Goal: Information Seeking & Learning: Check status

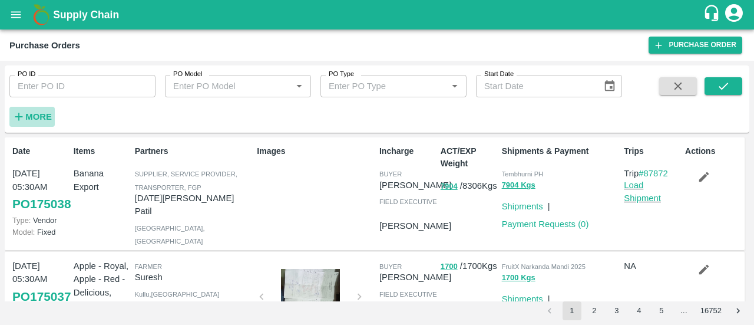
click at [41, 117] on strong "More" at bounding box center [38, 116] width 27 height 9
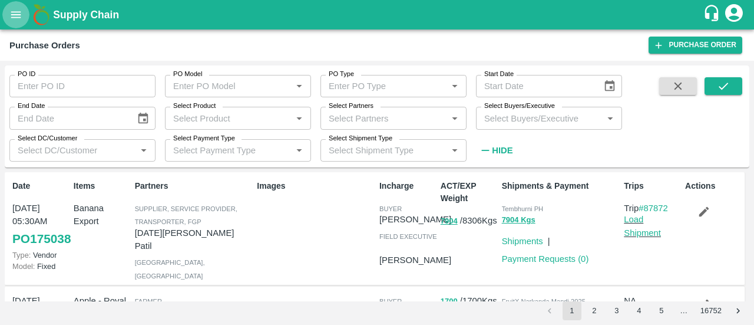
click at [26, 12] on button "open drawer" at bounding box center [15, 14] width 27 height 27
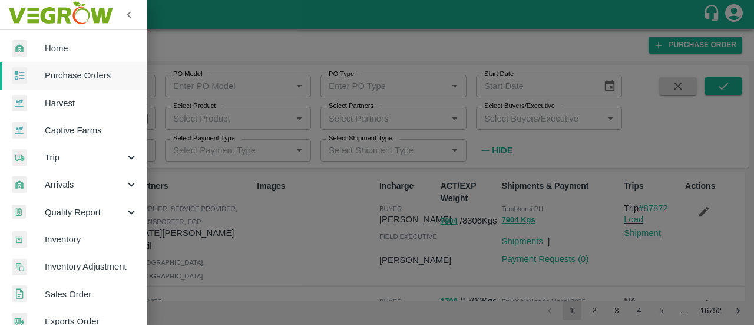
click at [62, 295] on div "Home Purchase Orders Harvest Captive Farms Trip Arrivals Quality Report Invento…" at bounding box center [73, 162] width 147 height 325
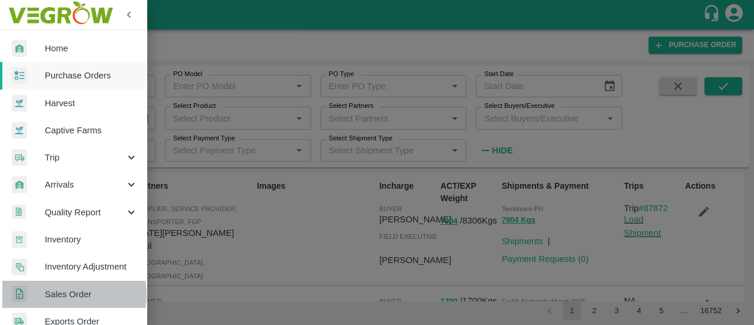
click at [62, 295] on span "Sales Order" at bounding box center [91, 294] width 93 height 13
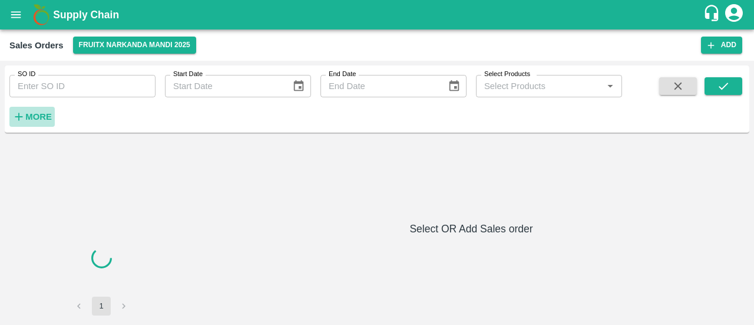
click at [31, 115] on strong "More" at bounding box center [38, 116] width 27 height 9
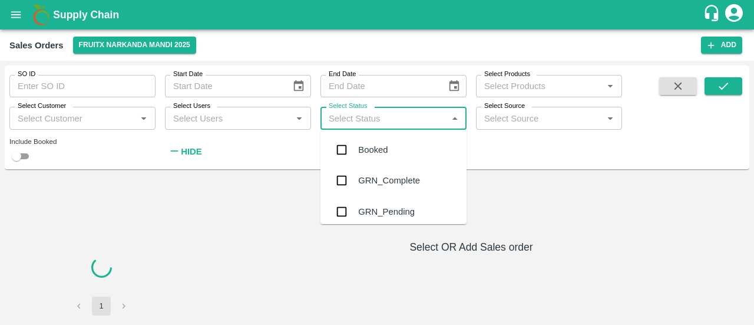
click at [370, 123] on input "Select Status" at bounding box center [384, 117] width 120 height 15
type input "f"
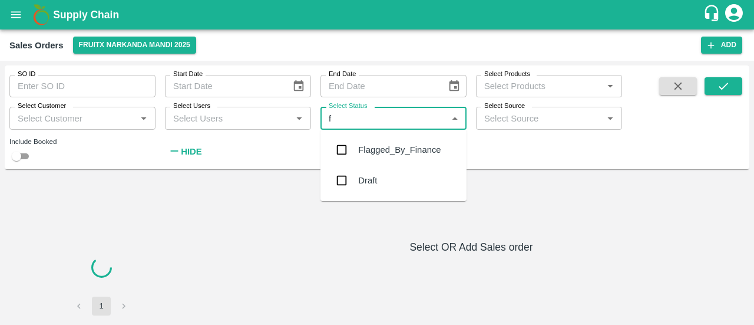
click at [375, 144] on div "Flagged_By_Finance" at bounding box center [399, 149] width 82 height 13
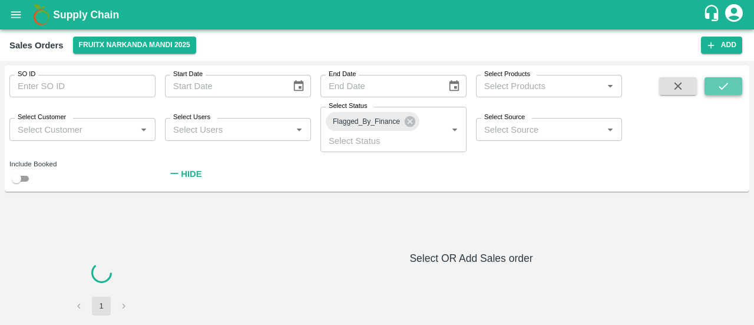
click at [721, 87] on icon "submit" at bounding box center [723, 86] width 13 height 13
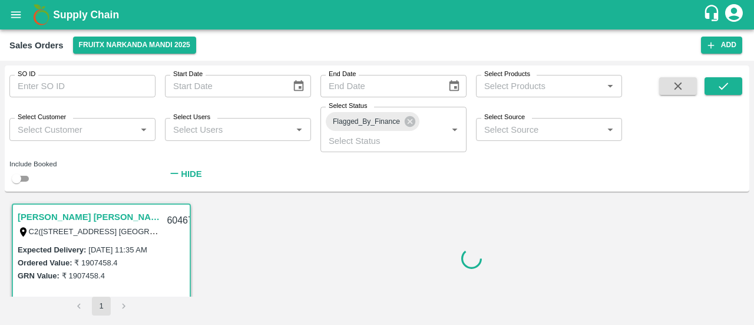
click at [524, 236] on div at bounding box center [471, 258] width 547 height 114
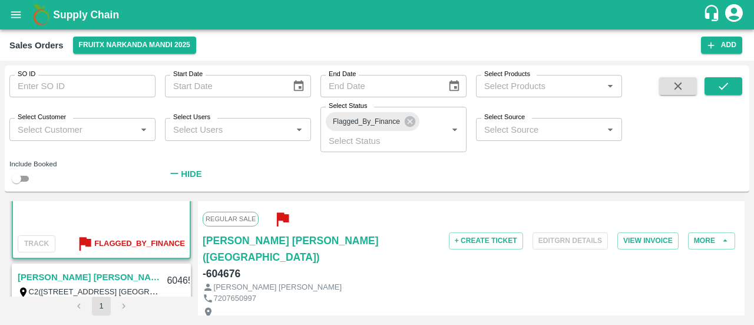
scroll to position [100, 0]
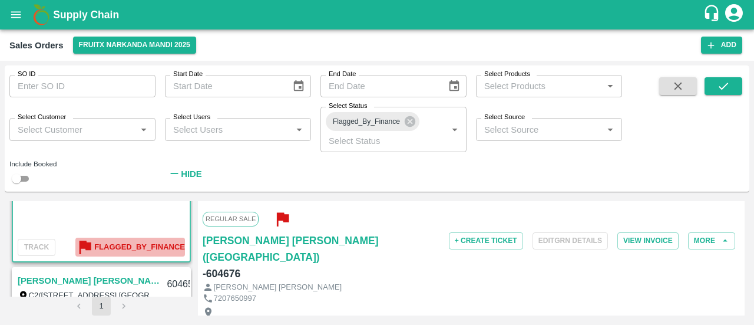
click at [107, 242] on b "Flagged_By_Finance" at bounding box center [139, 247] width 91 height 14
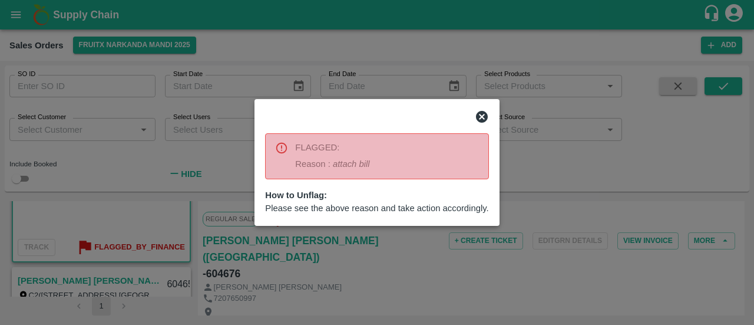
click at [365, 273] on div at bounding box center [377, 162] width 754 height 325
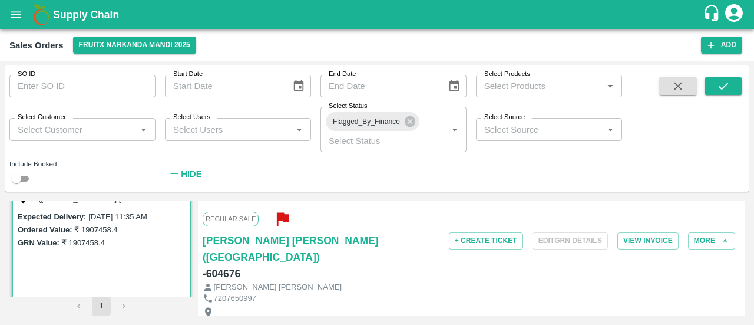
scroll to position [0, 0]
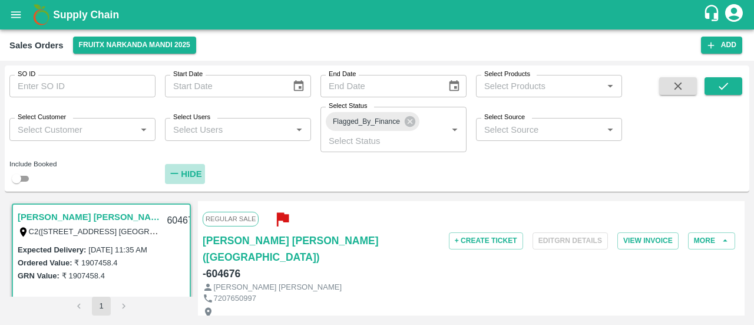
click at [191, 174] on strong "Hide" at bounding box center [191, 173] width 21 height 9
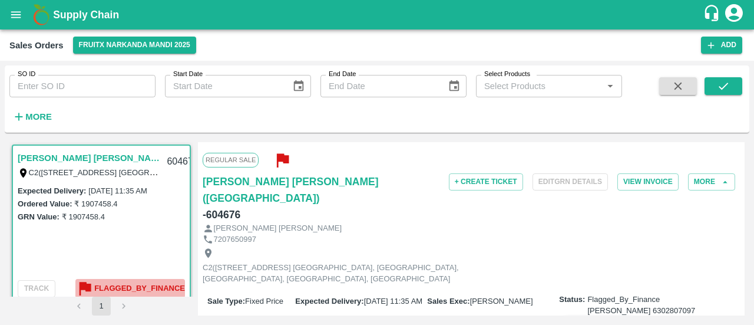
click at [107, 285] on b "Flagged_By_Finance" at bounding box center [139, 289] width 91 height 14
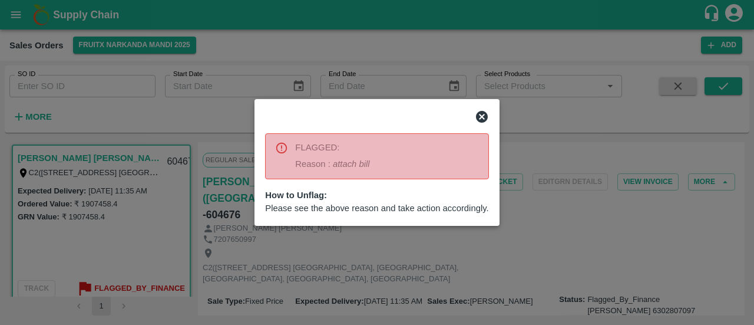
click at [520, 233] on div at bounding box center [377, 162] width 754 height 325
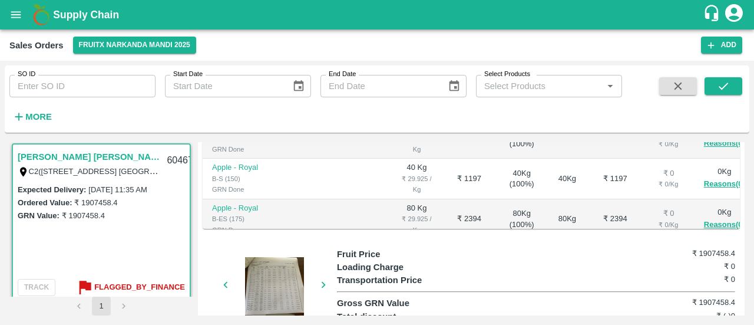
scroll to position [433, 0]
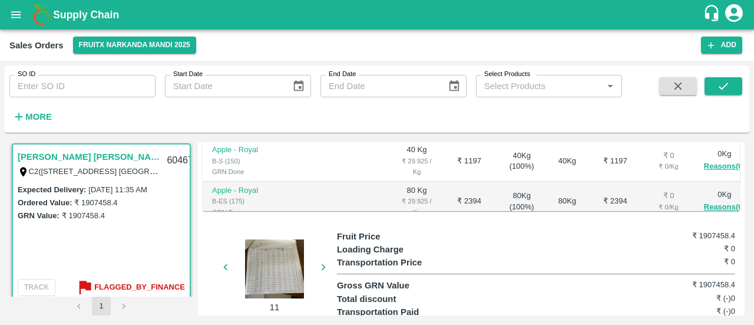
click at [286, 242] on div at bounding box center [274, 268] width 88 height 59
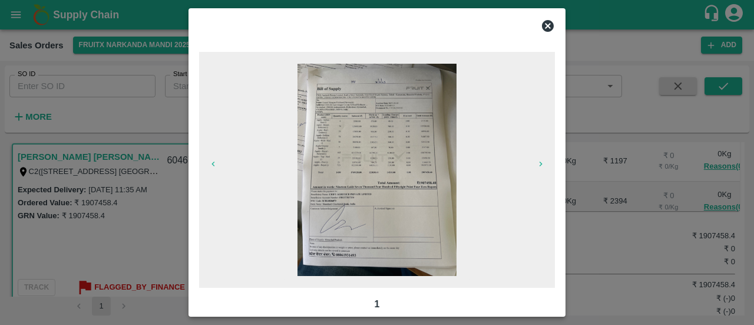
click at [387, 184] on img at bounding box center [377, 170] width 159 height 212
click at [552, 22] on icon at bounding box center [548, 26] width 12 height 12
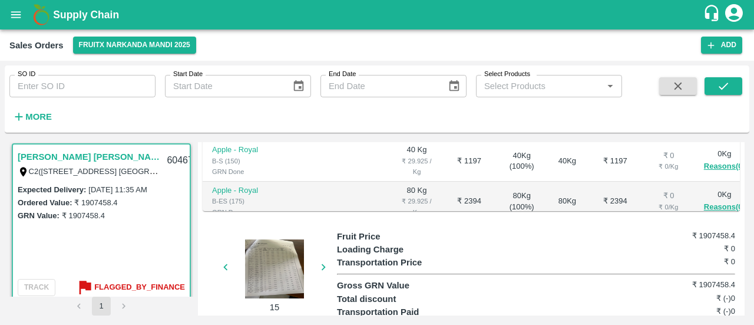
drag, startPoint x: 442, startPoint y: 237, endPoint x: 282, endPoint y: 259, distance: 161.8
click at [282, 259] on div at bounding box center [274, 268] width 88 height 59
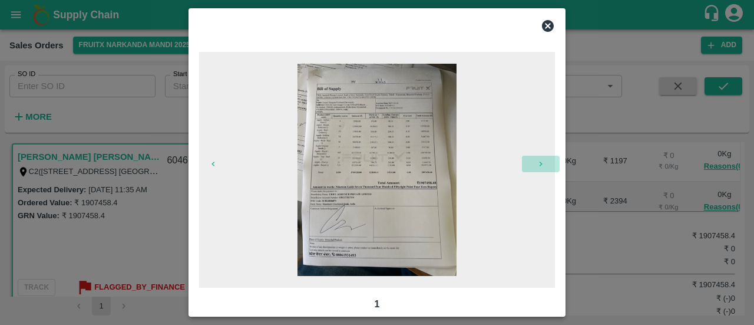
click at [539, 169] on button "button" at bounding box center [541, 164] width 38 height 16
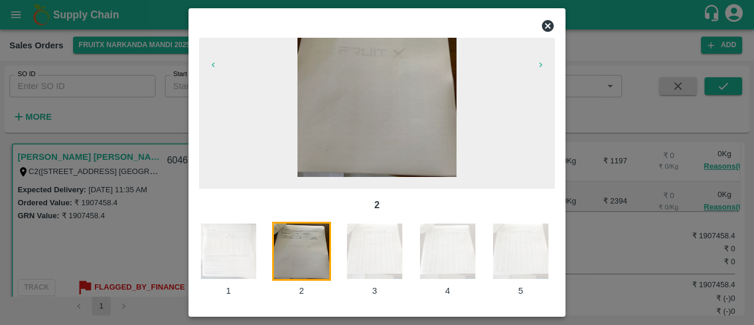
scroll to position [99, 0]
click at [539, 169] on span at bounding box center [377, 71] width 356 height 236
click at [539, 71] on button "button" at bounding box center [541, 65] width 38 height 16
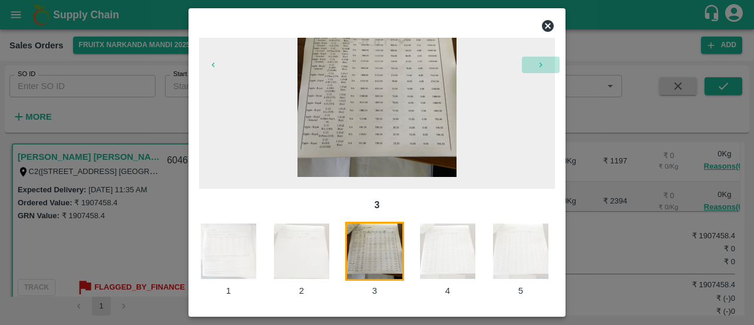
click at [539, 71] on button "button" at bounding box center [541, 65] width 38 height 16
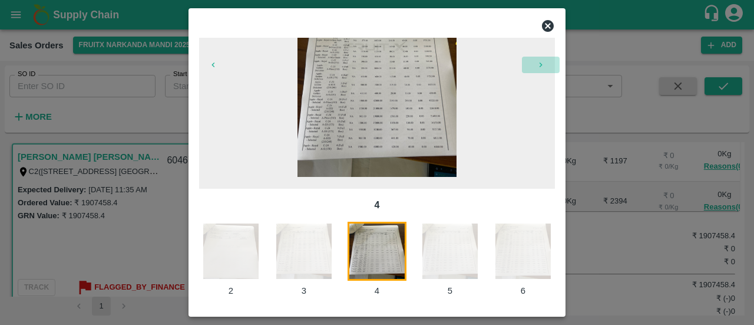
click at [539, 71] on button "button" at bounding box center [541, 65] width 38 height 16
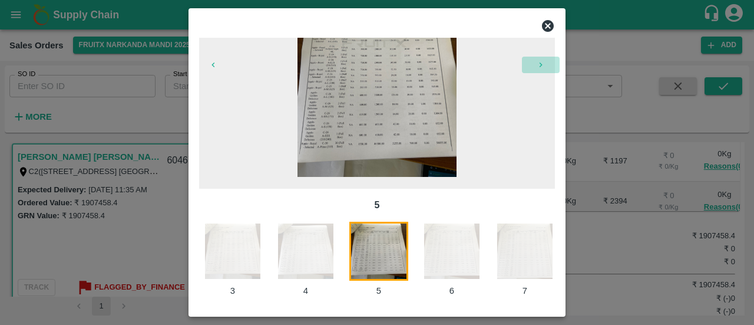
click at [539, 71] on button "button" at bounding box center [541, 65] width 38 height 16
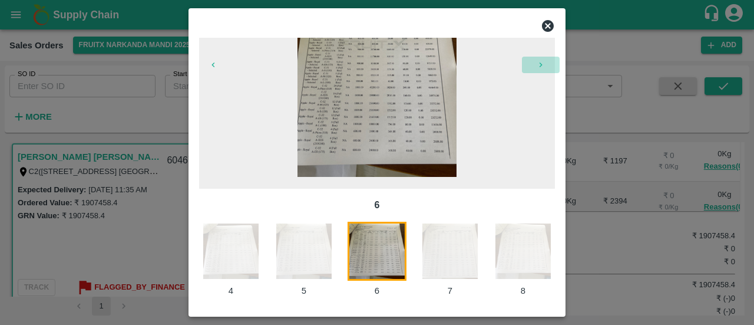
click at [539, 71] on button "button" at bounding box center [541, 65] width 38 height 16
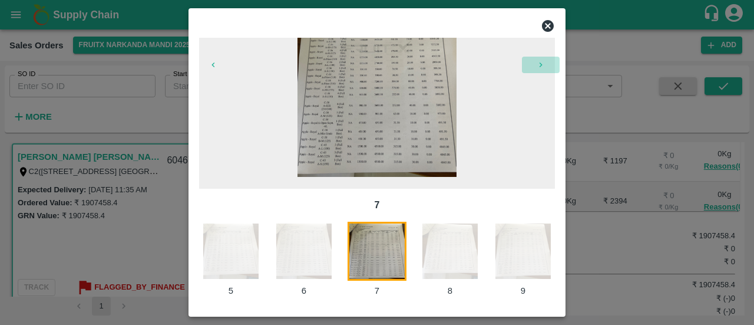
click at [539, 71] on button "button" at bounding box center [541, 65] width 38 height 16
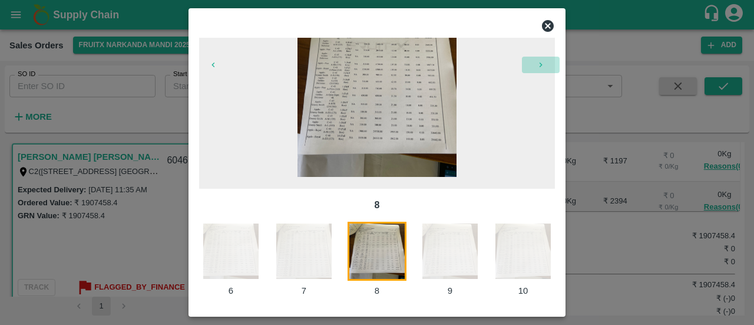
click at [539, 71] on button "button" at bounding box center [541, 65] width 38 height 16
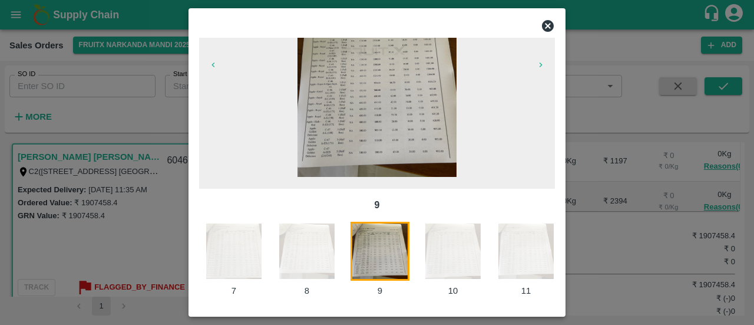
click at [539, 71] on button "button" at bounding box center [541, 65] width 38 height 16
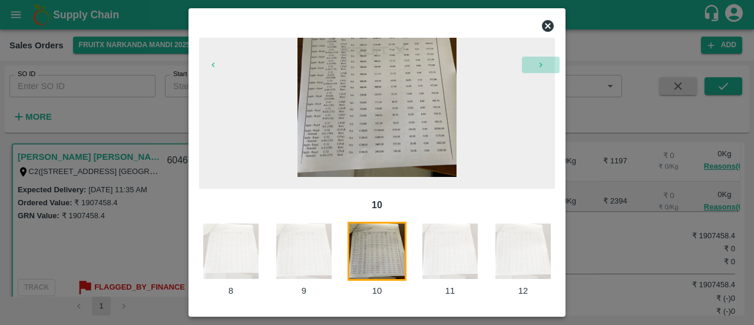
click at [539, 71] on button "button" at bounding box center [541, 65] width 38 height 16
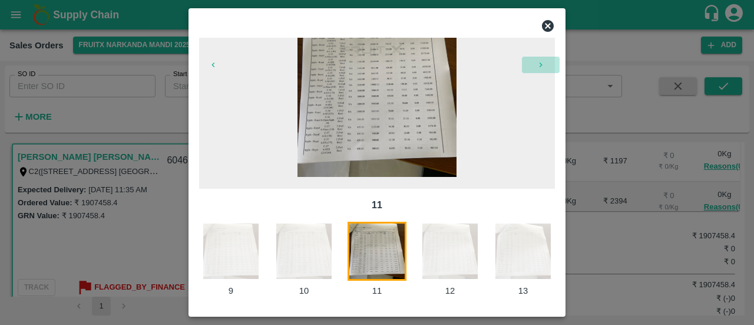
click at [539, 71] on button "button" at bounding box center [541, 65] width 38 height 16
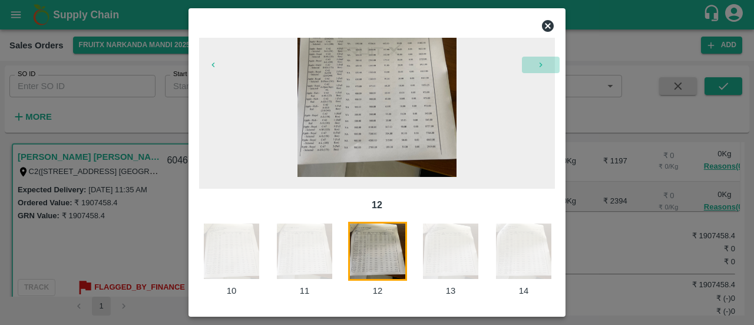
click at [539, 71] on button "button" at bounding box center [541, 65] width 38 height 16
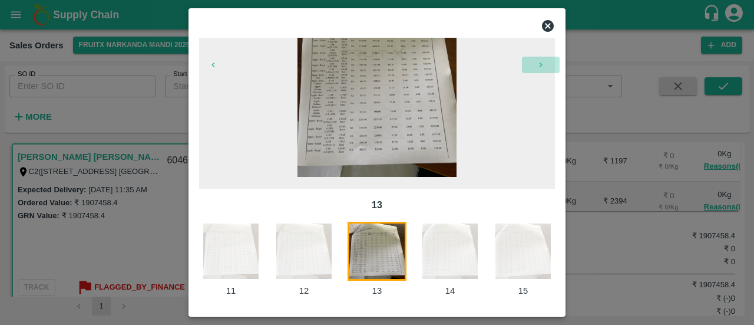
click at [539, 71] on button "button" at bounding box center [541, 65] width 38 height 16
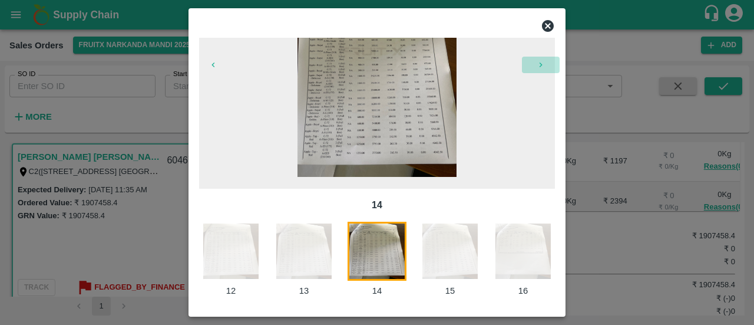
click at [539, 71] on button "button" at bounding box center [541, 65] width 38 height 16
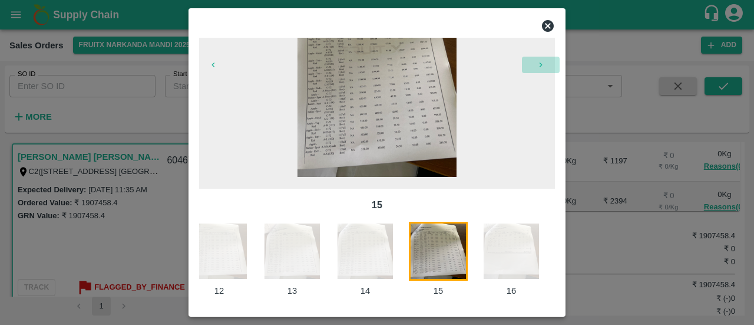
click at [539, 71] on button "button" at bounding box center [541, 65] width 38 height 16
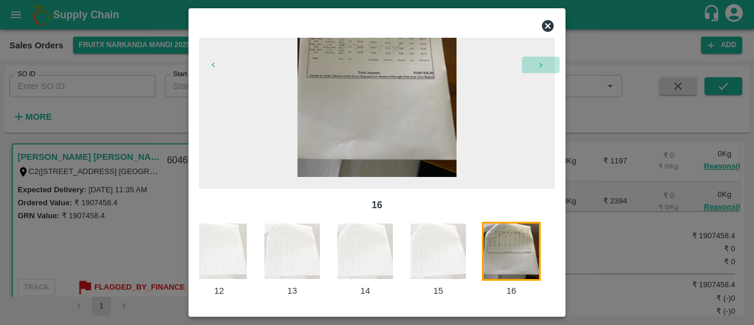
click at [539, 71] on button "button" at bounding box center [541, 65] width 38 height 16
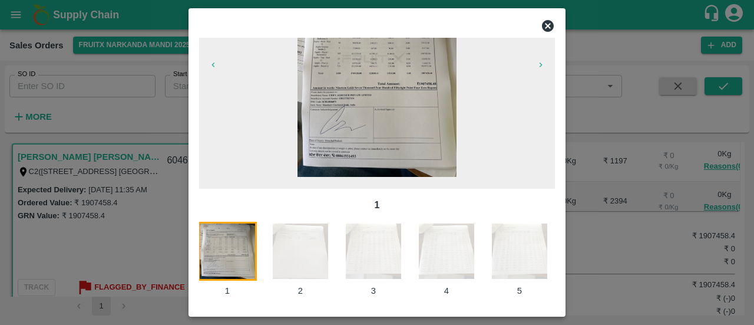
scroll to position [0, 0]
click at [539, 71] on button "button" at bounding box center [541, 65] width 38 height 16
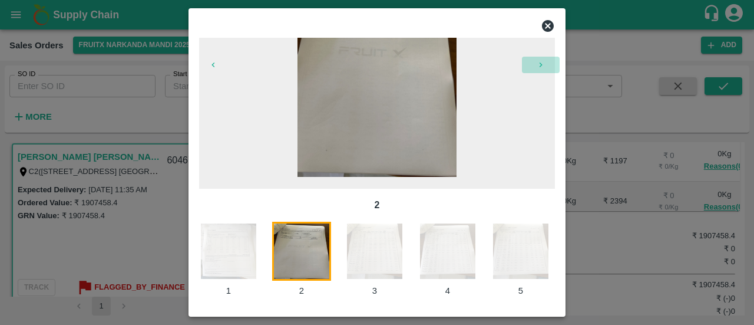
click at [539, 71] on button "button" at bounding box center [541, 65] width 38 height 16
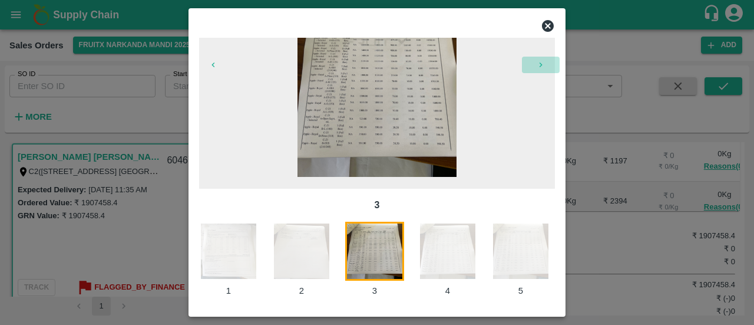
click at [539, 71] on button "button" at bounding box center [541, 65] width 38 height 16
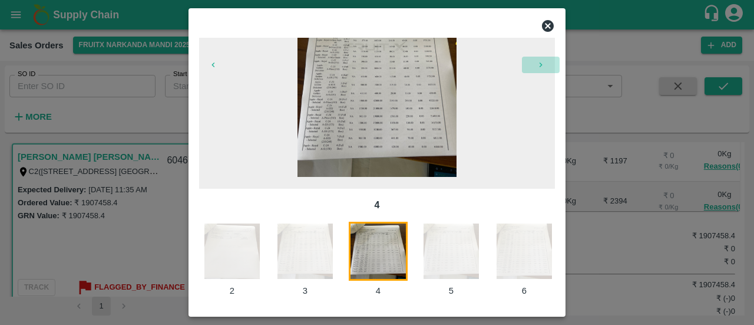
click at [539, 71] on button "button" at bounding box center [541, 65] width 38 height 16
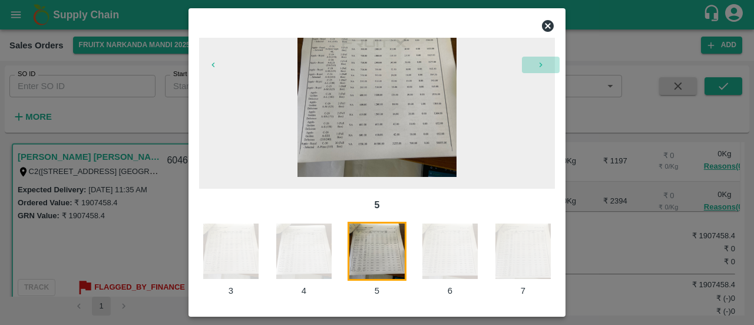
click at [539, 71] on button "button" at bounding box center [541, 65] width 38 height 16
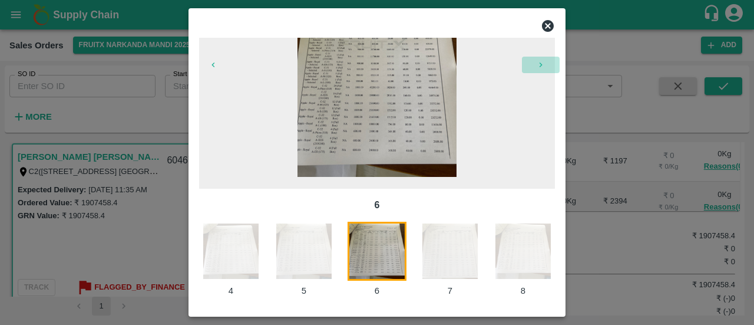
click at [539, 71] on button "button" at bounding box center [541, 65] width 38 height 16
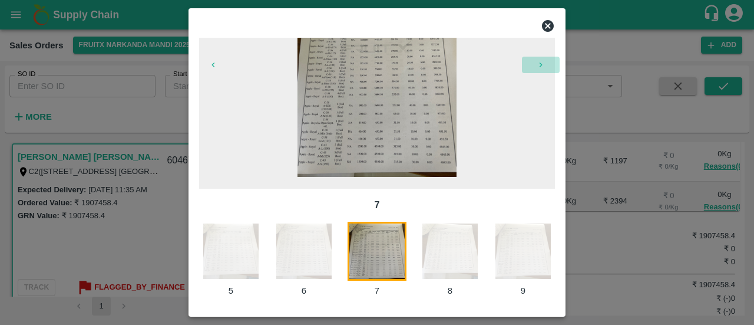
click at [539, 71] on button "button" at bounding box center [541, 65] width 38 height 16
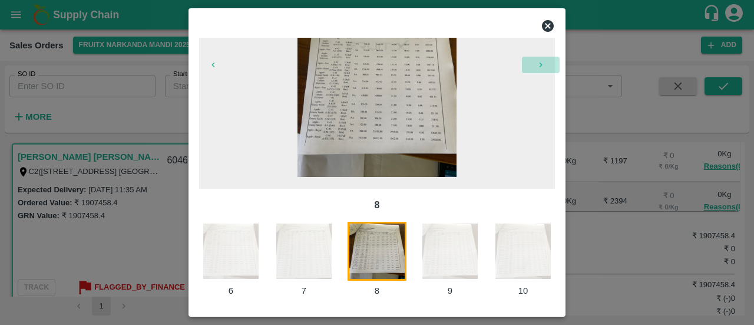
click at [539, 71] on button "button" at bounding box center [541, 65] width 38 height 16
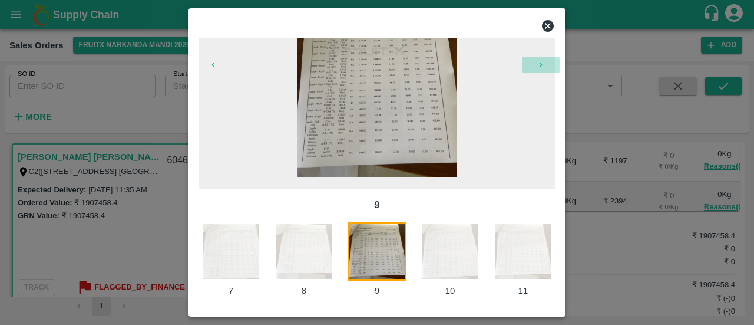
click at [539, 71] on button "button" at bounding box center [541, 65] width 38 height 16
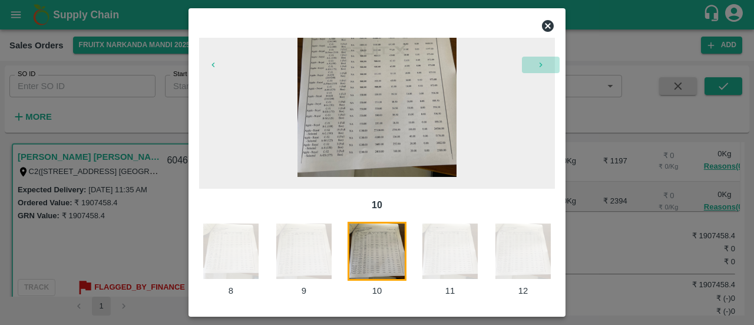
click at [539, 71] on button "button" at bounding box center [541, 65] width 38 height 16
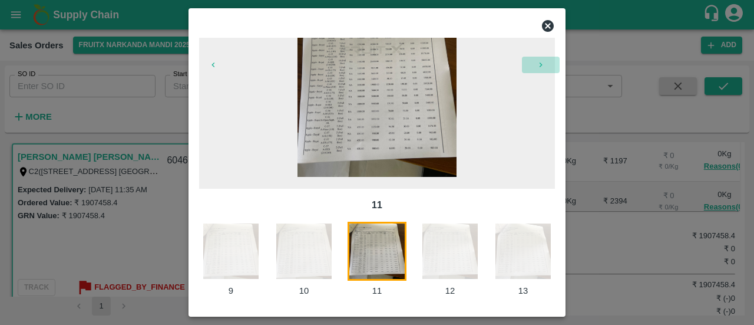
click at [539, 71] on button "button" at bounding box center [541, 65] width 38 height 16
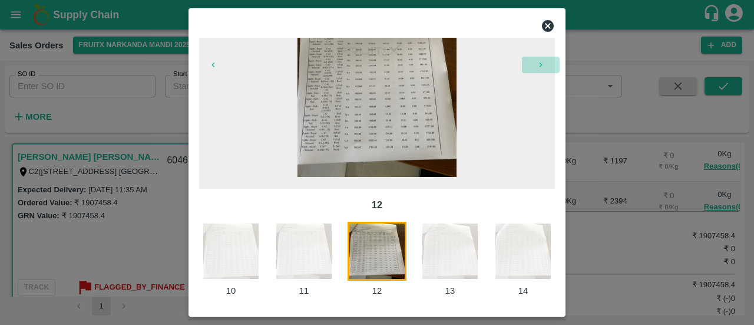
click at [539, 71] on button "button" at bounding box center [541, 65] width 38 height 16
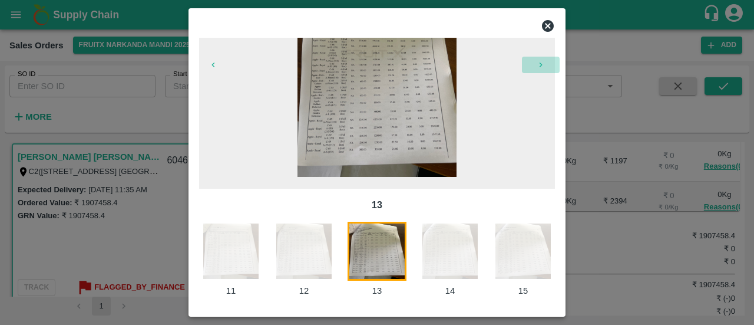
click at [539, 71] on button "button" at bounding box center [541, 65] width 38 height 16
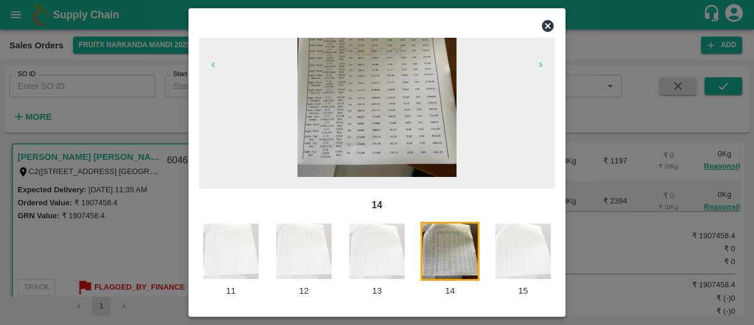
scroll to position [0, 801]
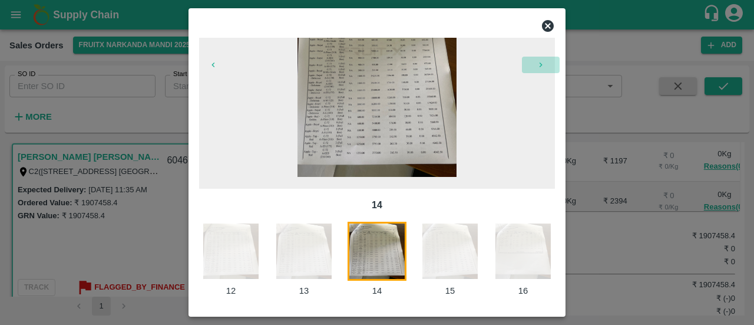
click at [539, 71] on button "button" at bounding box center [541, 65] width 38 height 16
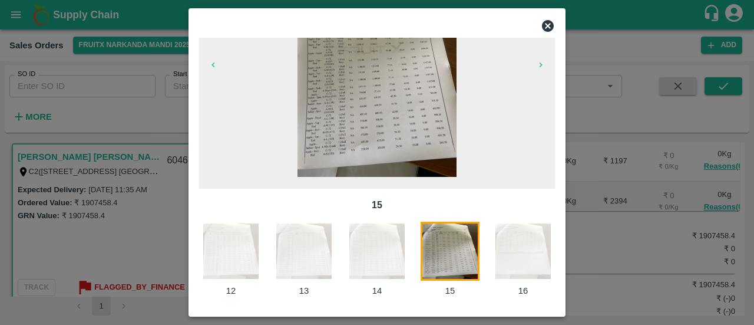
scroll to position [0, 813]
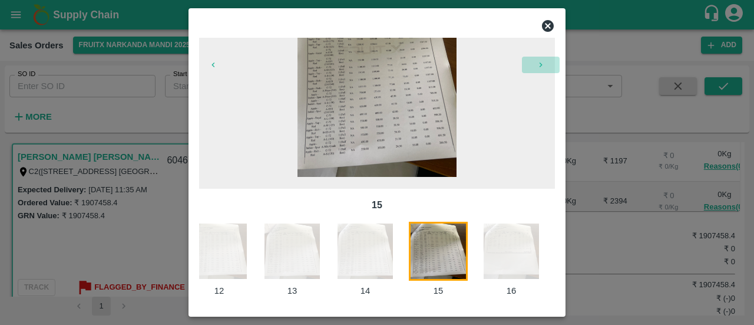
click at [539, 71] on button "button" at bounding box center [541, 65] width 38 height 16
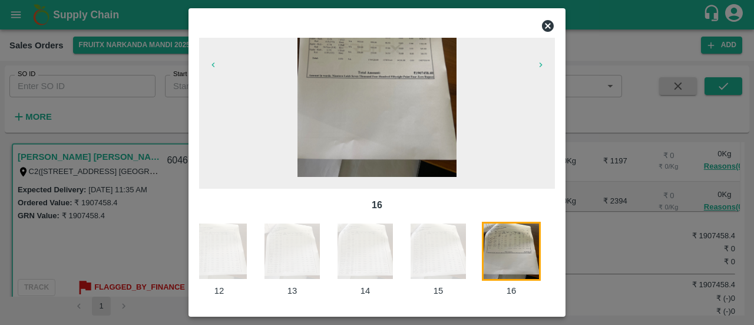
click at [339, 111] on img at bounding box center [377, 71] width 159 height 212
click at [546, 24] on icon at bounding box center [548, 26] width 14 height 14
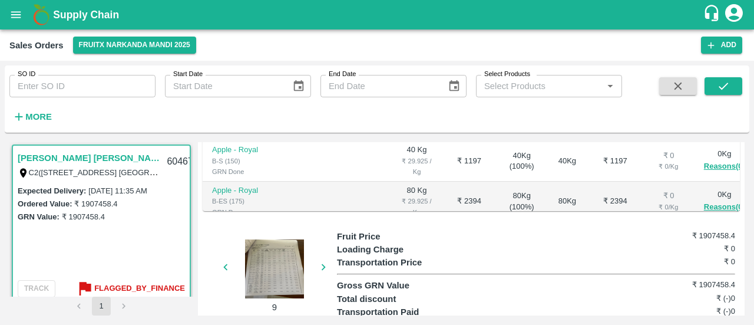
scroll to position [0, 0]
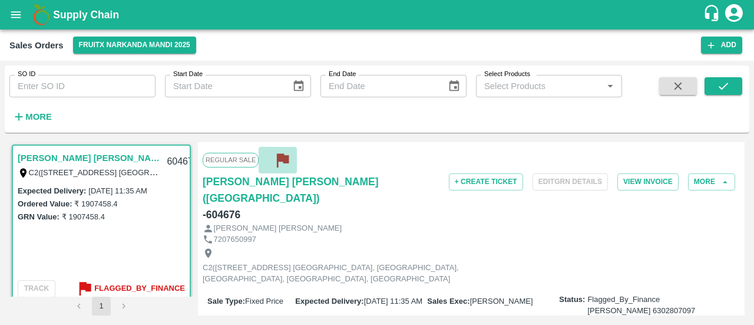
click at [283, 156] on icon "button" at bounding box center [283, 161] width 12 height 14
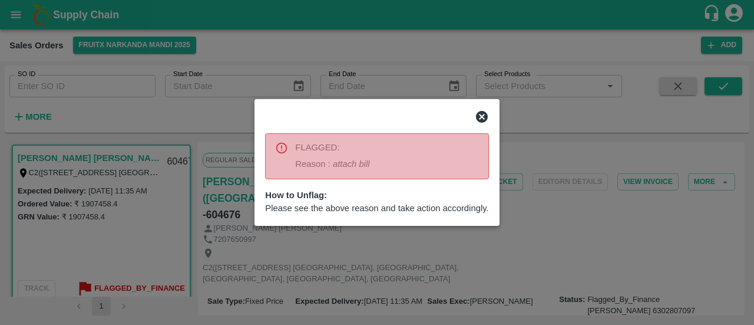
click at [481, 118] on icon at bounding box center [482, 117] width 12 height 12
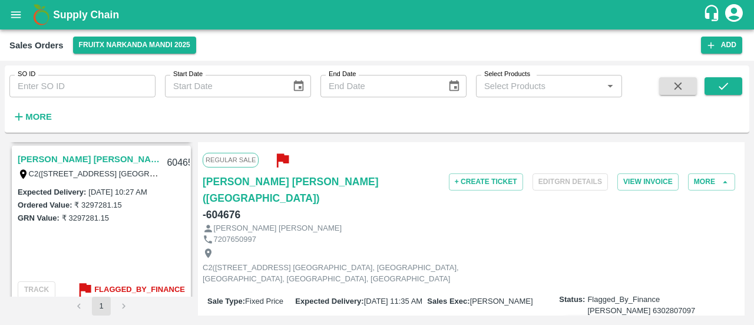
scroll to position [166, 0]
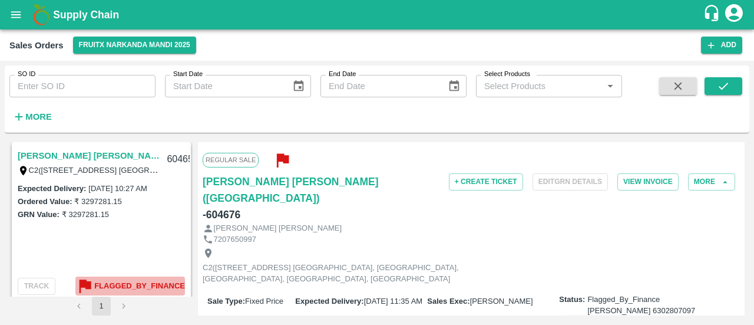
click at [121, 283] on b "Flagged_By_Finance" at bounding box center [139, 286] width 91 height 14
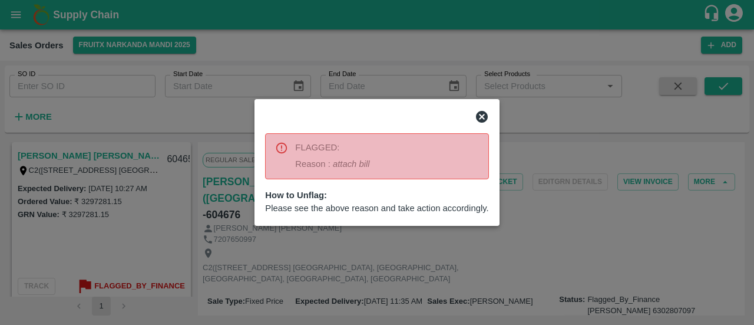
click at [147, 246] on div at bounding box center [377, 162] width 754 height 325
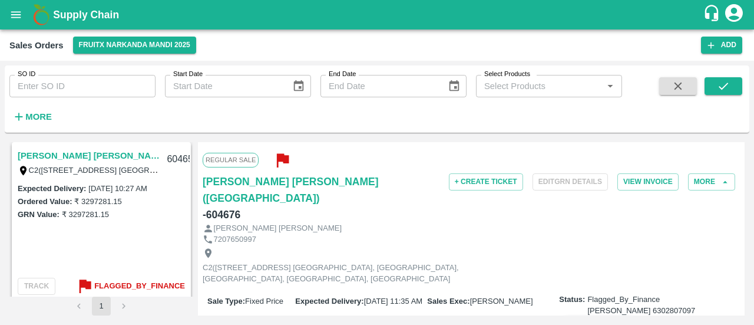
click at [79, 156] on link "[PERSON_NAME] [PERSON_NAME]([GEOGRAPHIC_DATA])" at bounding box center [89, 155] width 142 height 15
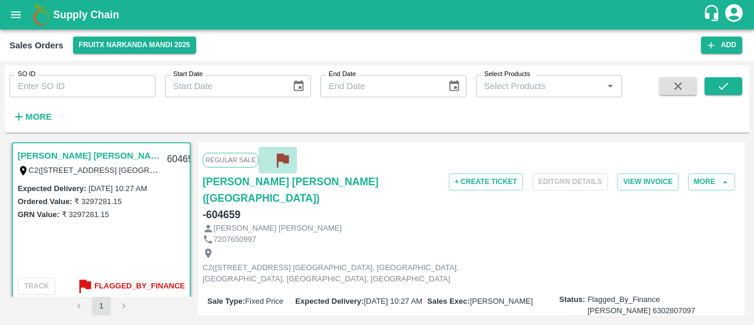
click at [285, 163] on icon "button" at bounding box center [283, 161] width 12 height 14
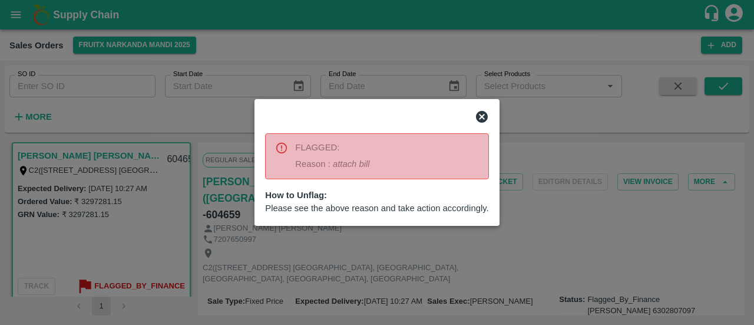
click at [518, 237] on div at bounding box center [377, 162] width 754 height 325
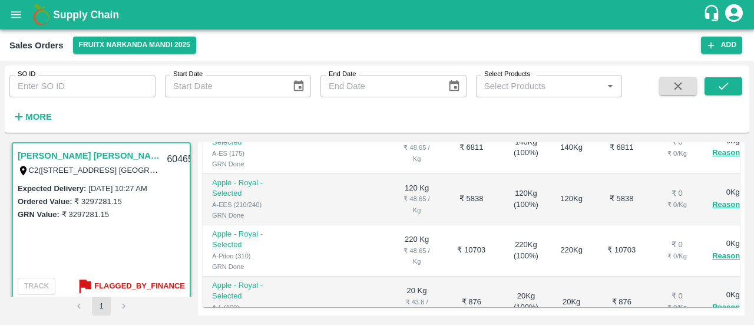
scroll to position [433, 0]
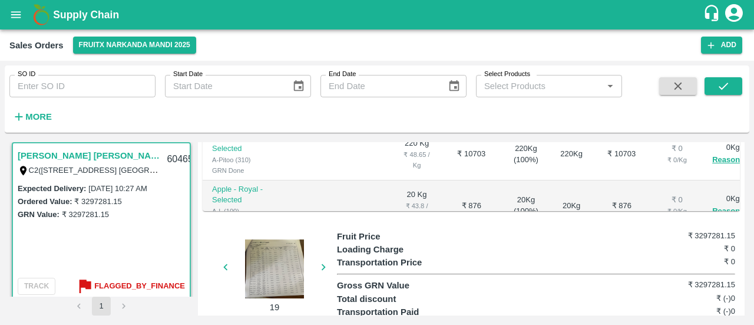
click at [321, 260] on icon "button" at bounding box center [323, 266] width 13 height 13
click at [284, 239] on div at bounding box center [274, 268] width 88 height 59
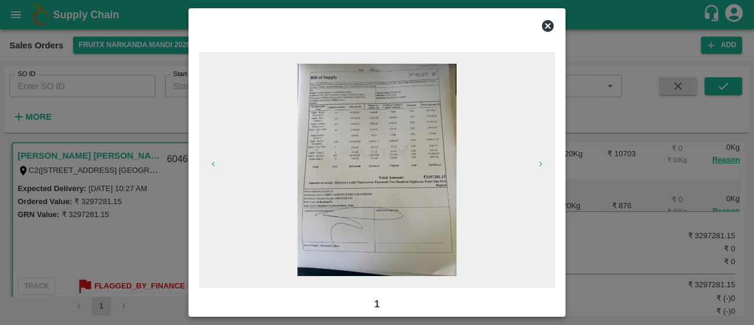
click at [417, 210] on img at bounding box center [377, 170] width 159 height 212
click at [546, 163] on button "button" at bounding box center [541, 164] width 38 height 16
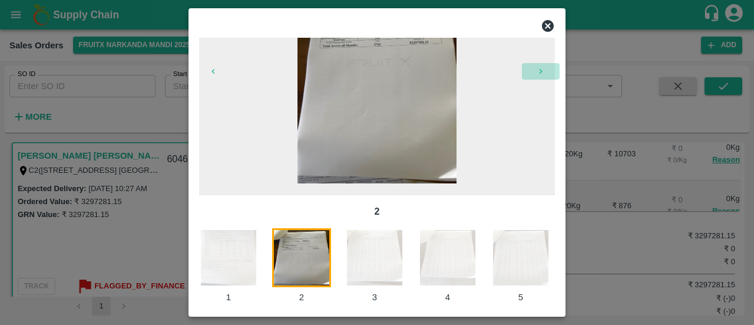
click at [546, 163] on div at bounding box center [377, 77] width 356 height 236
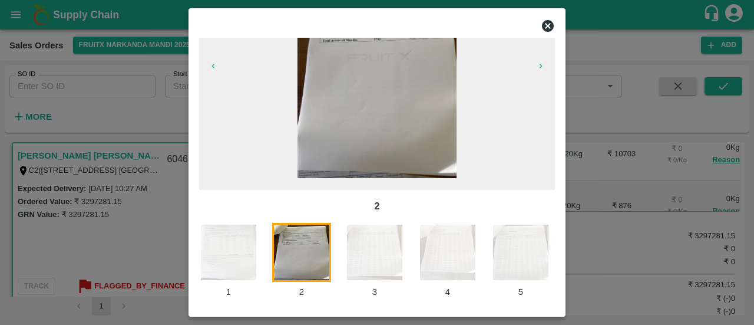
scroll to position [99, 0]
click at [546, 163] on span at bounding box center [377, 71] width 356 height 236
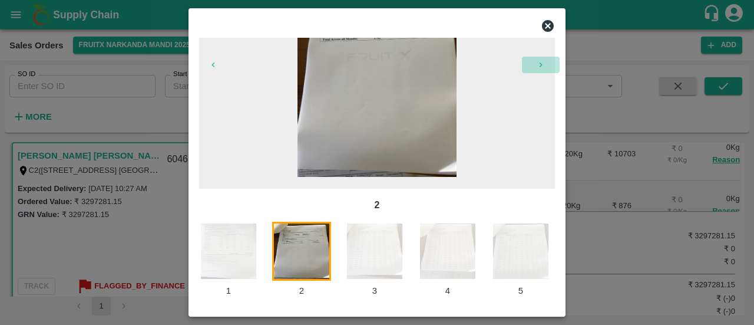
click at [537, 67] on icon "button" at bounding box center [540, 64] width 9 height 9
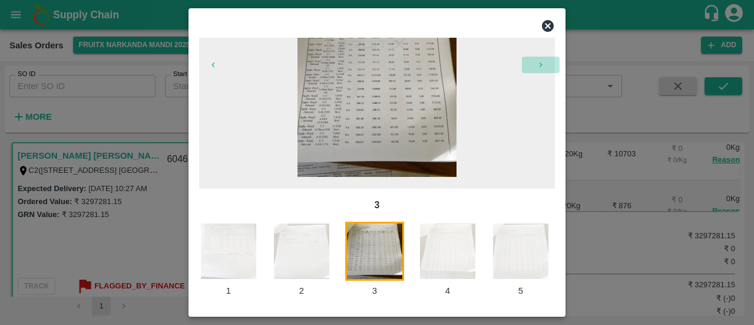
click at [537, 67] on icon "button" at bounding box center [540, 64] width 9 height 9
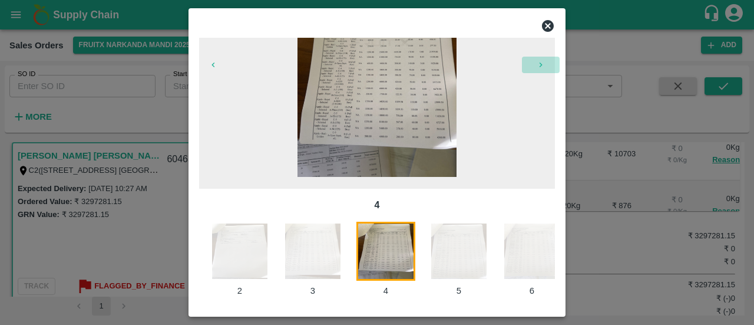
click at [537, 67] on icon "button" at bounding box center [540, 64] width 9 height 9
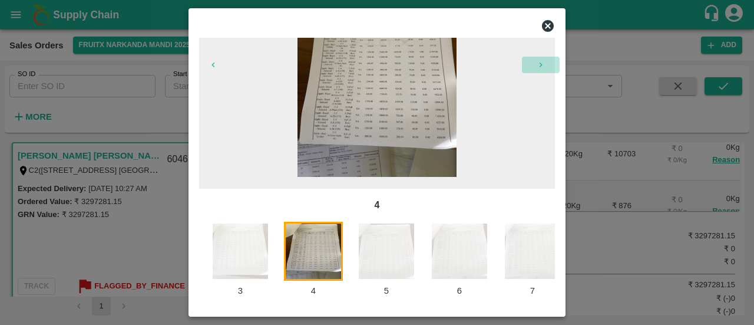
click at [537, 67] on icon "button" at bounding box center [540, 64] width 9 height 9
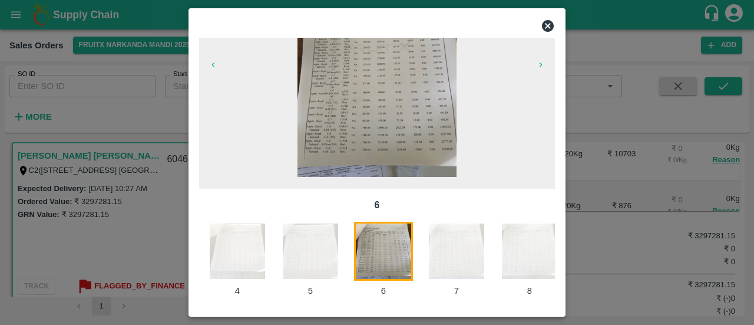
click at [537, 67] on icon "button" at bounding box center [540, 64] width 9 height 9
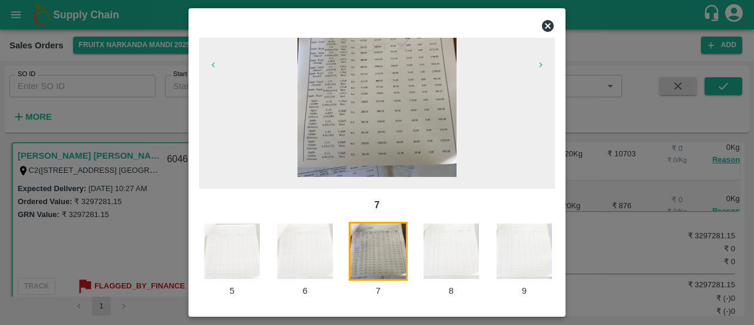
click at [537, 67] on icon "button" at bounding box center [540, 64] width 9 height 9
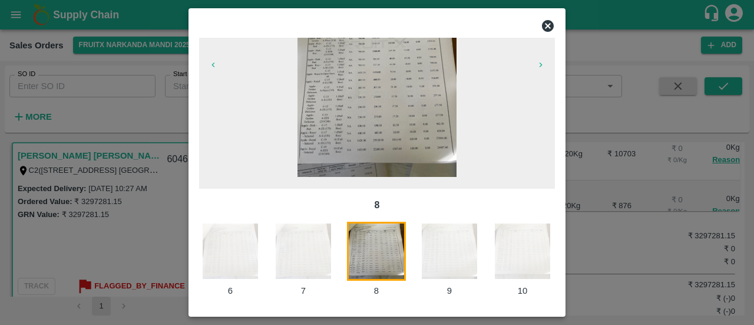
click at [537, 67] on icon "button" at bounding box center [540, 64] width 9 height 9
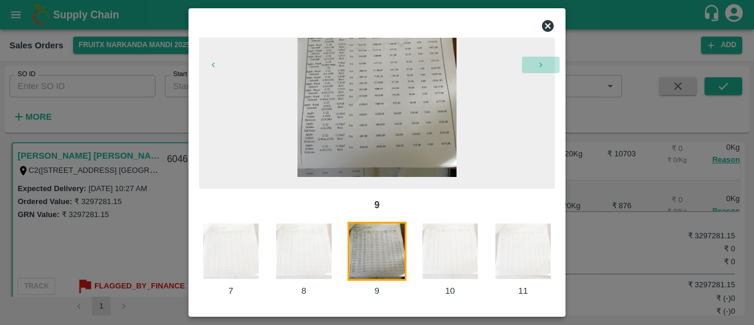
click at [537, 67] on icon "button" at bounding box center [540, 64] width 9 height 9
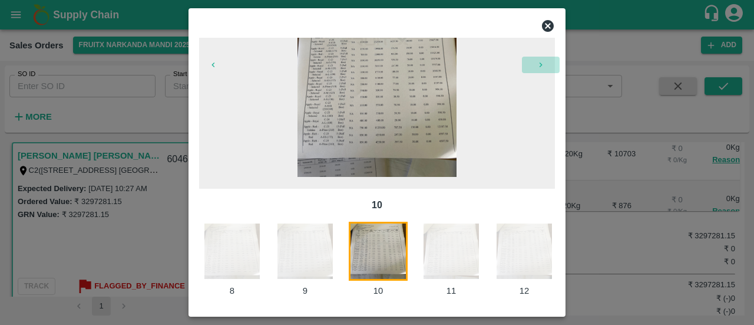
click at [537, 67] on icon "button" at bounding box center [540, 64] width 9 height 9
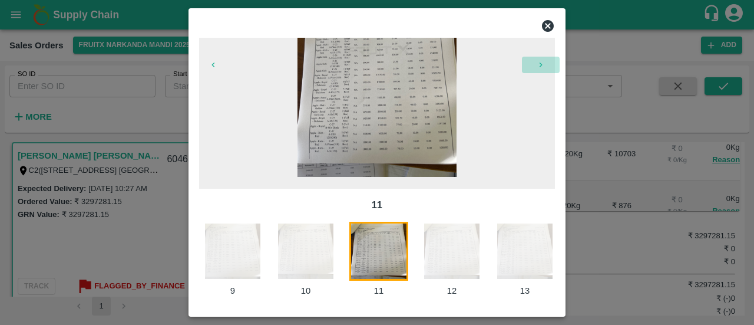
click at [537, 67] on icon "button" at bounding box center [540, 64] width 9 height 9
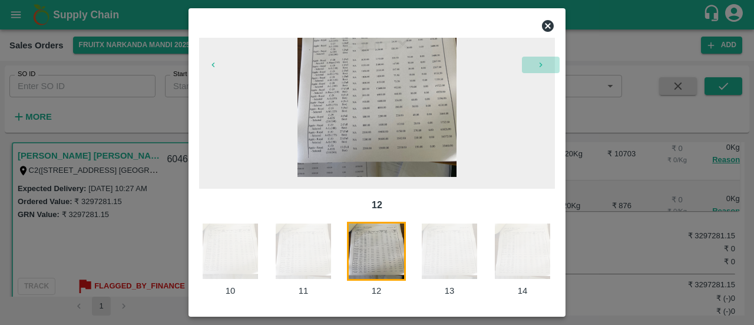
click at [537, 67] on icon "button" at bounding box center [540, 64] width 9 height 9
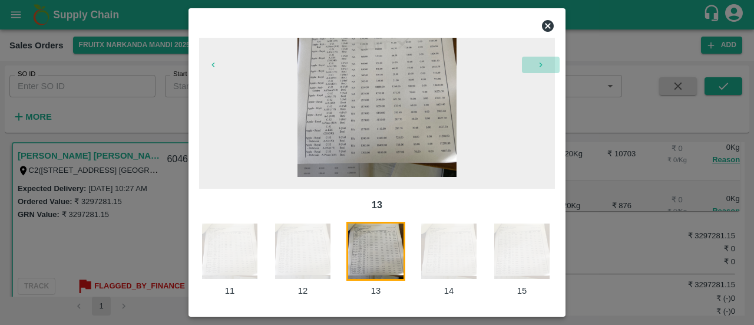
click at [537, 67] on icon "button" at bounding box center [540, 64] width 9 height 9
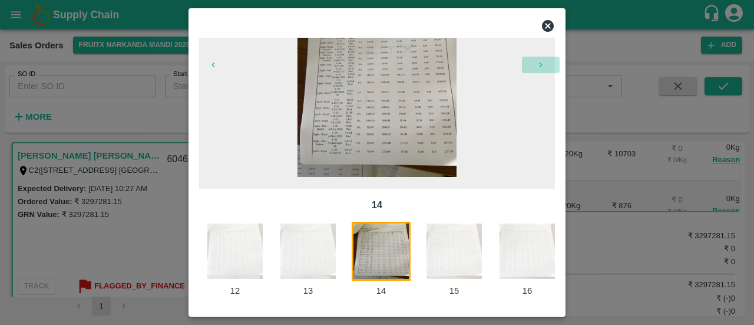
click at [537, 67] on icon "button" at bounding box center [540, 64] width 9 height 9
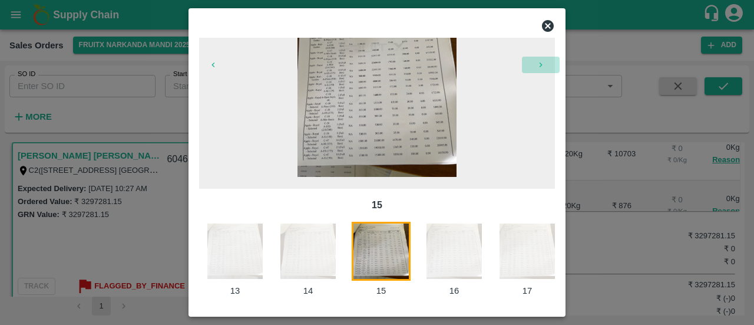
click at [537, 67] on icon "button" at bounding box center [540, 64] width 9 height 9
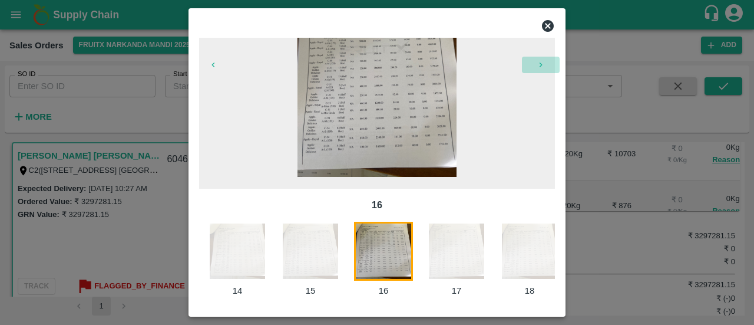
click at [537, 67] on icon "button" at bounding box center [540, 64] width 9 height 9
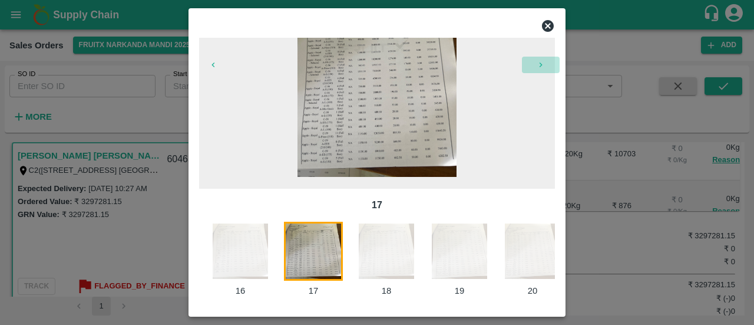
click at [537, 67] on icon "button" at bounding box center [540, 64] width 9 height 9
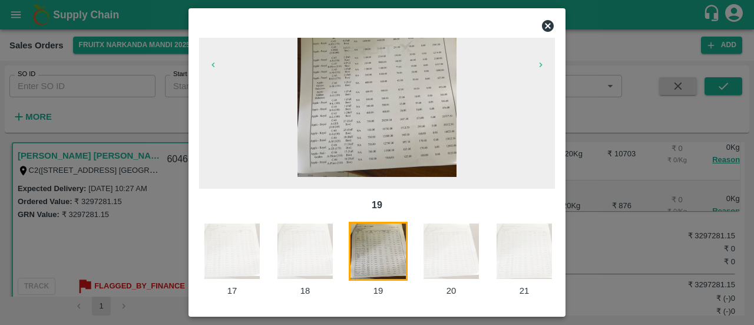
click at [537, 67] on icon "button" at bounding box center [540, 64] width 9 height 9
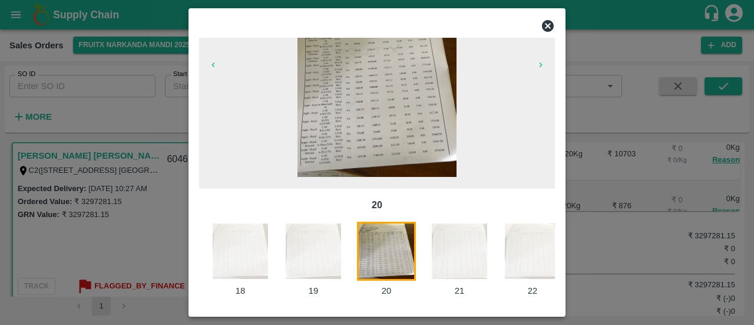
click at [537, 67] on icon "button" at bounding box center [540, 64] width 9 height 9
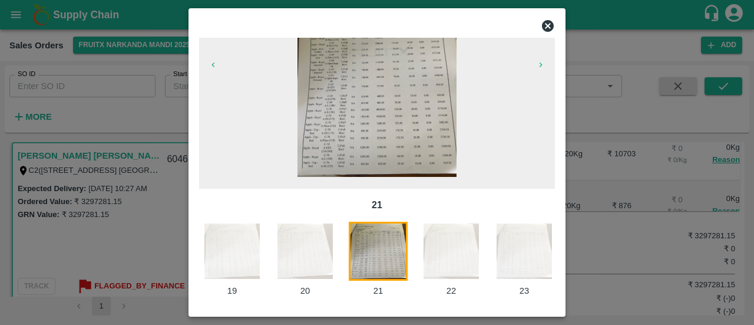
click at [537, 67] on icon "button" at bounding box center [540, 64] width 9 height 9
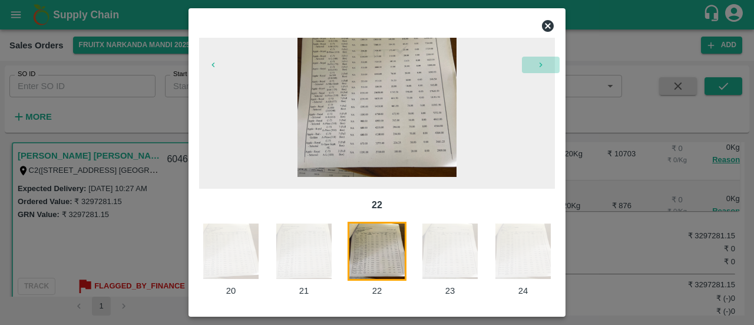
click at [537, 67] on icon "button" at bounding box center [540, 64] width 9 height 9
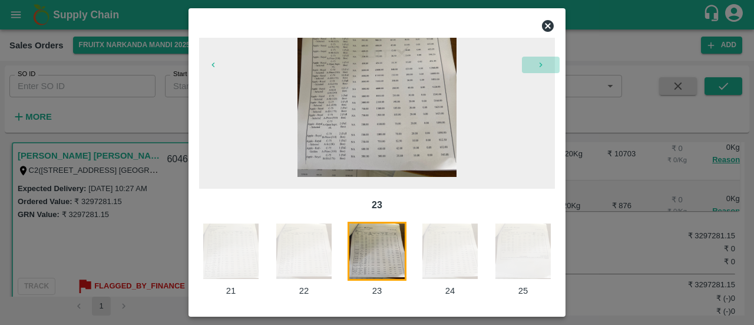
click at [537, 67] on icon "button" at bounding box center [540, 64] width 9 height 9
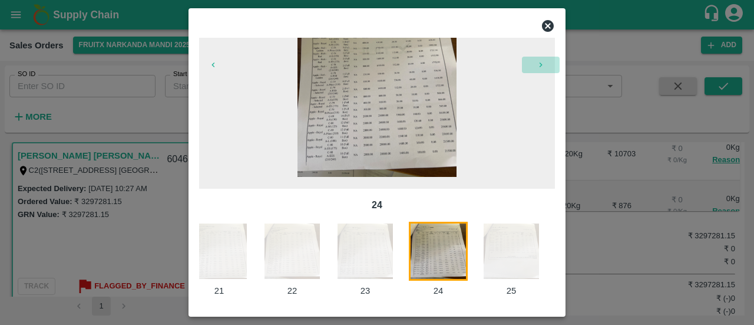
click at [537, 67] on icon "button" at bounding box center [540, 64] width 9 height 9
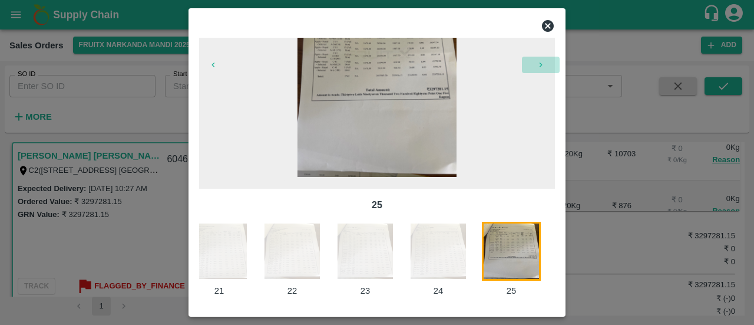
click at [537, 67] on icon "button" at bounding box center [540, 64] width 9 height 9
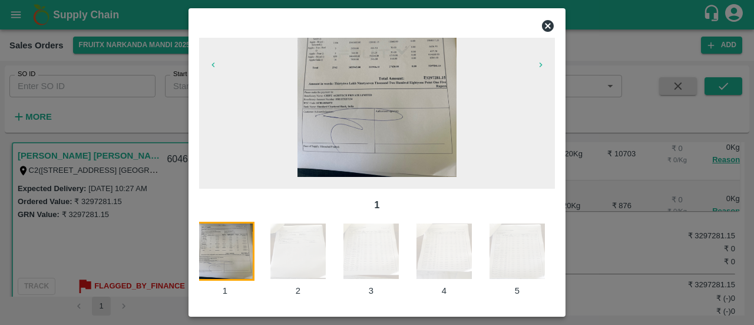
scroll to position [0, 0]
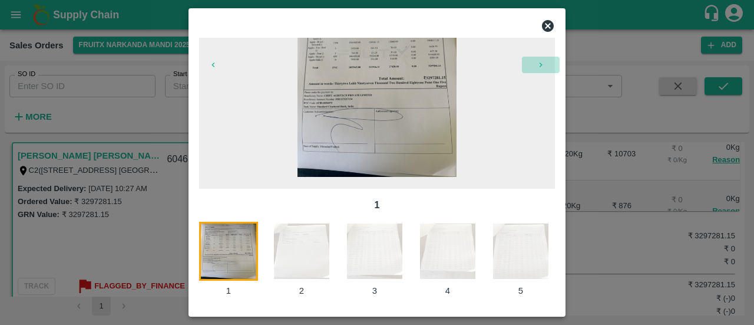
click at [537, 67] on icon "button" at bounding box center [540, 64] width 9 height 9
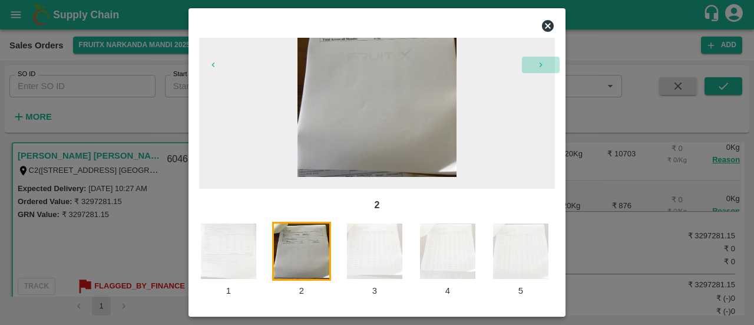
click at [537, 67] on icon "button" at bounding box center [540, 64] width 9 height 9
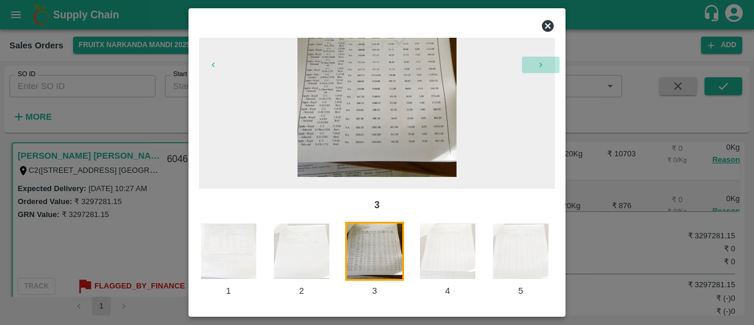
click at [537, 67] on icon "button" at bounding box center [540, 64] width 9 height 9
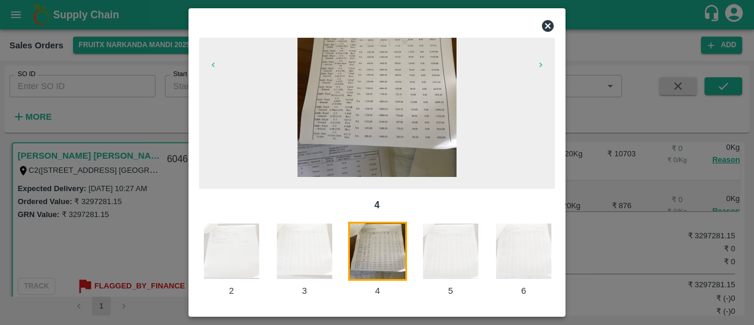
click at [537, 67] on icon "button" at bounding box center [540, 64] width 9 height 9
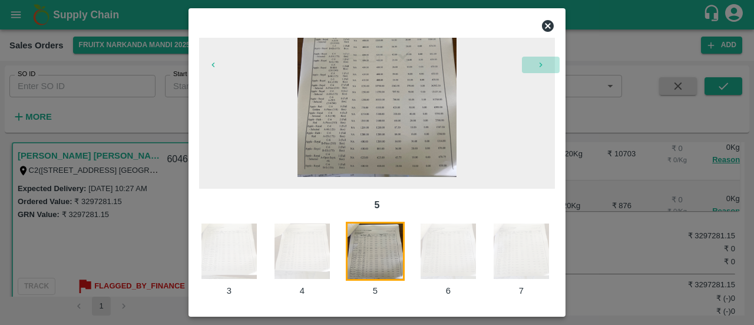
click at [537, 67] on icon "button" at bounding box center [540, 64] width 9 height 9
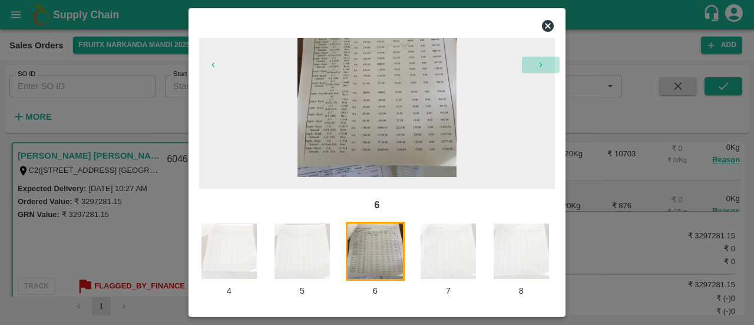
click at [537, 67] on icon "button" at bounding box center [540, 64] width 9 height 9
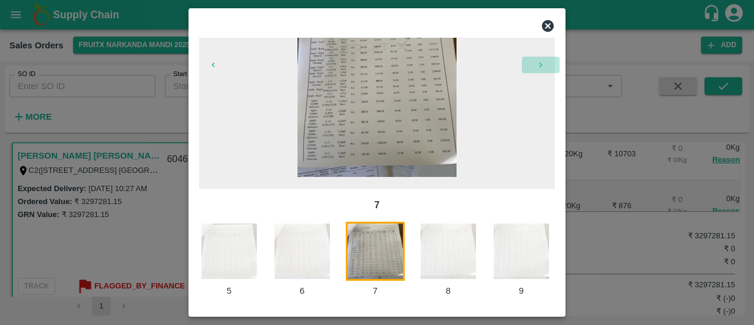
click at [537, 67] on icon "button" at bounding box center [540, 64] width 9 height 9
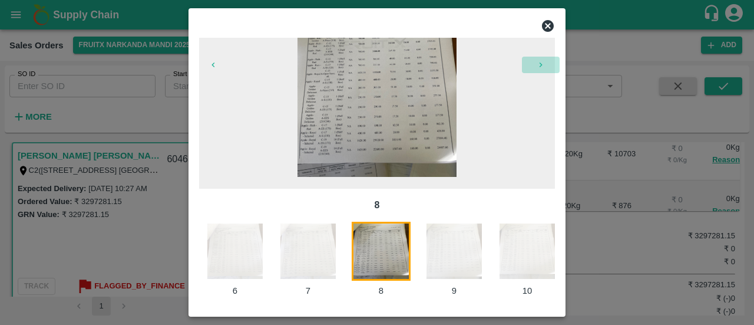
click at [537, 67] on icon "button" at bounding box center [540, 64] width 9 height 9
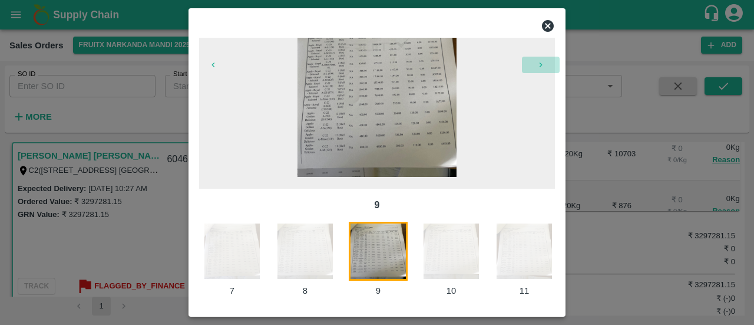
click at [537, 67] on icon "button" at bounding box center [540, 64] width 9 height 9
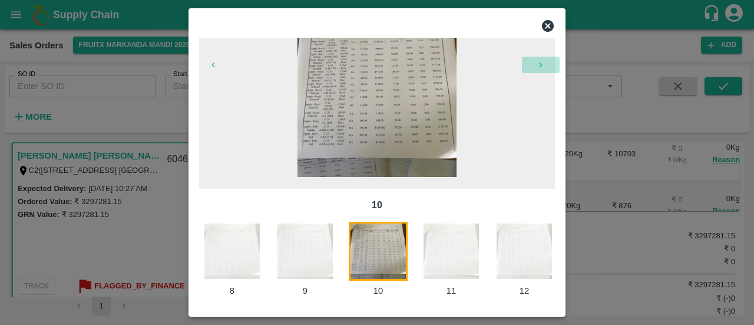
click at [537, 67] on icon "button" at bounding box center [540, 64] width 9 height 9
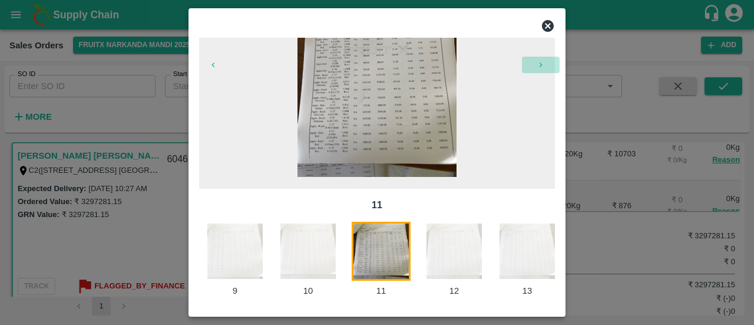
click at [537, 67] on icon "button" at bounding box center [540, 64] width 9 height 9
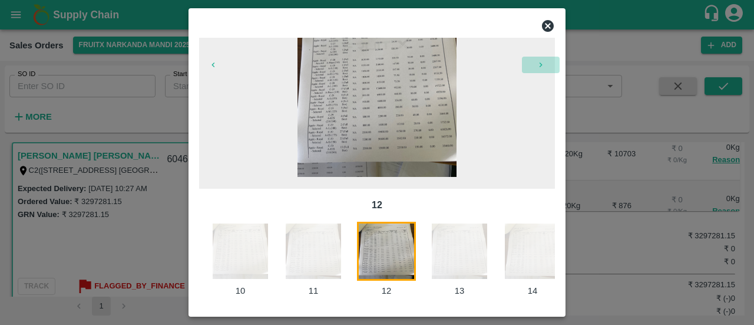
click at [537, 67] on icon "button" at bounding box center [540, 64] width 9 height 9
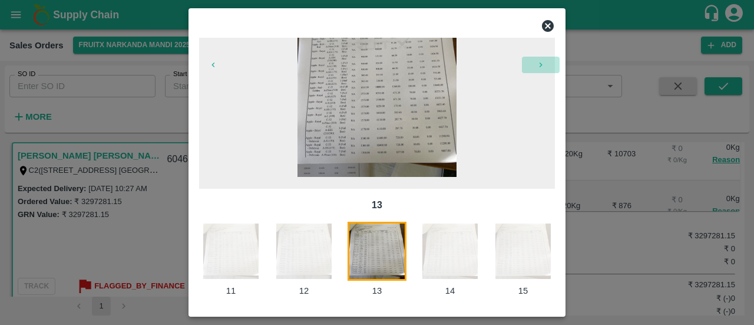
click at [537, 67] on icon "button" at bounding box center [540, 64] width 9 height 9
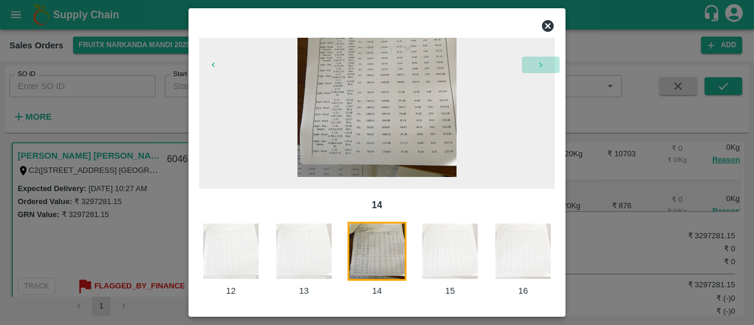
click at [537, 67] on icon "button" at bounding box center [540, 64] width 9 height 9
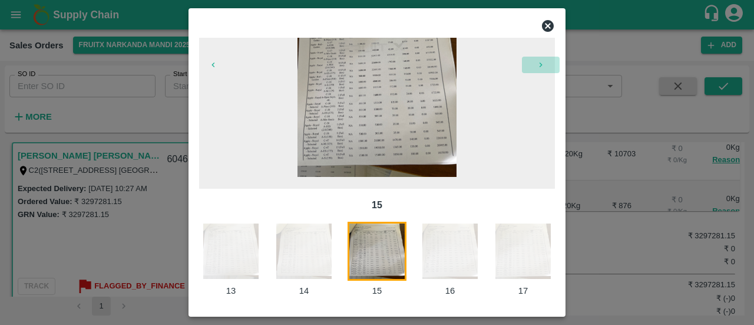
click at [537, 67] on icon "button" at bounding box center [540, 64] width 9 height 9
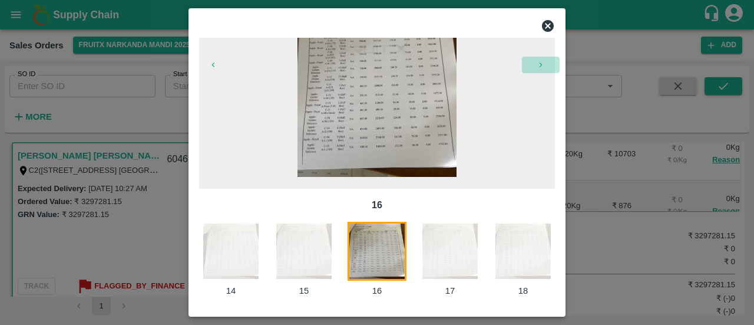
click at [537, 67] on icon "button" at bounding box center [540, 64] width 9 height 9
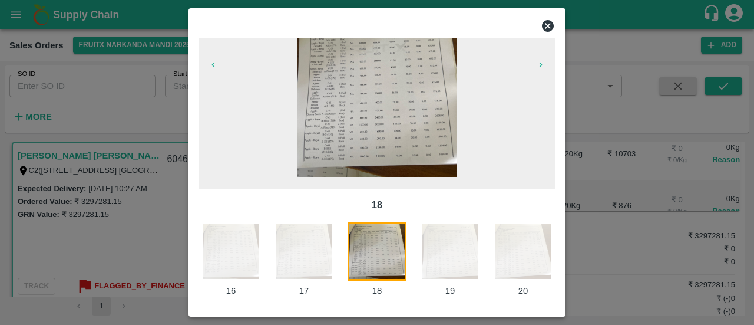
click at [537, 67] on icon "button" at bounding box center [540, 64] width 9 height 9
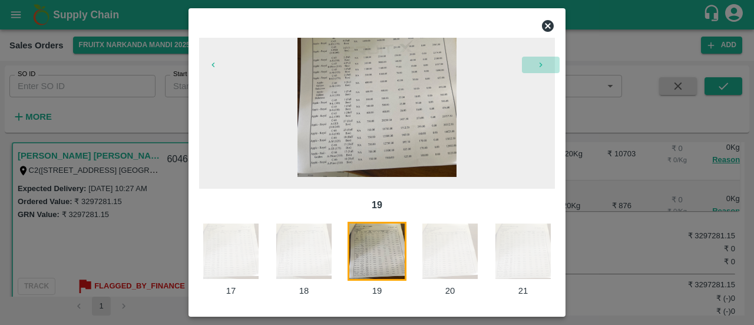
click at [537, 67] on icon "button" at bounding box center [540, 64] width 9 height 9
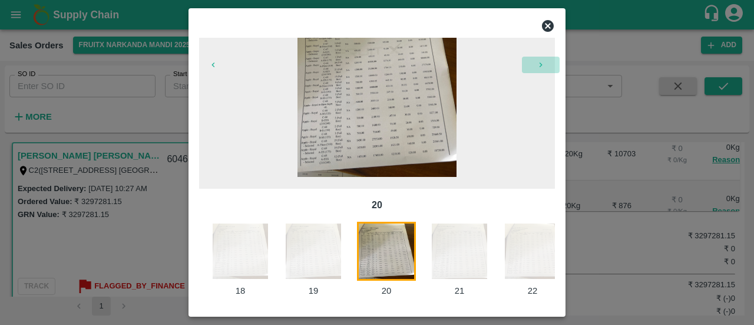
click at [537, 67] on icon "button" at bounding box center [540, 64] width 9 height 9
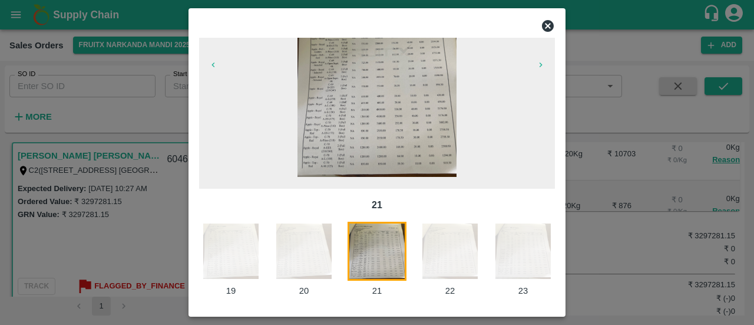
click at [537, 67] on icon "button" at bounding box center [540, 64] width 9 height 9
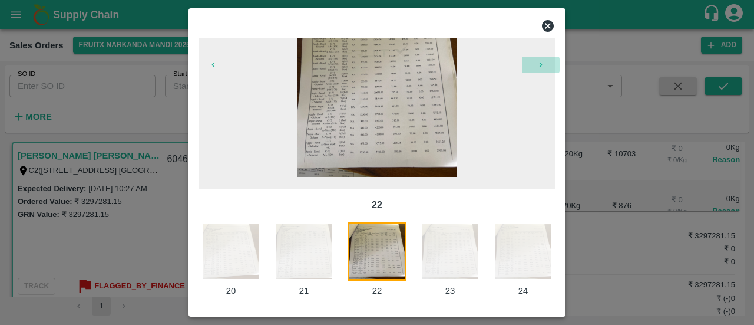
click at [537, 67] on icon "button" at bounding box center [540, 64] width 9 height 9
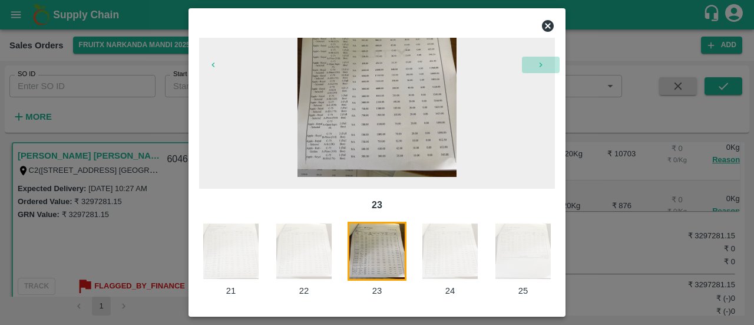
click at [537, 67] on icon "button" at bounding box center [540, 64] width 9 height 9
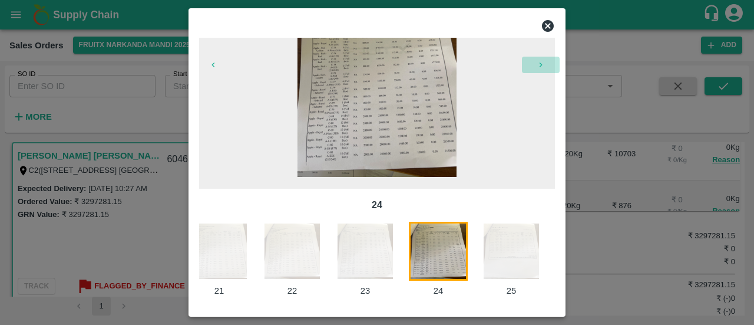
click at [537, 67] on icon "button" at bounding box center [540, 64] width 9 height 9
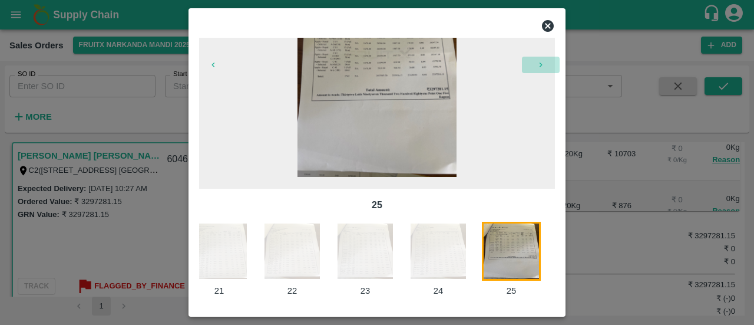
click at [537, 67] on icon "button" at bounding box center [540, 64] width 9 height 9
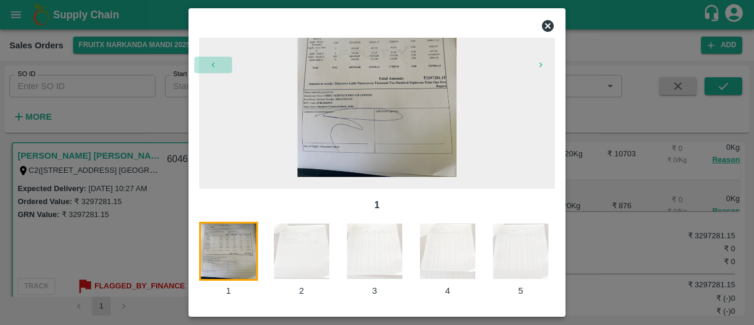
click at [219, 63] on button "button" at bounding box center [213, 65] width 38 height 16
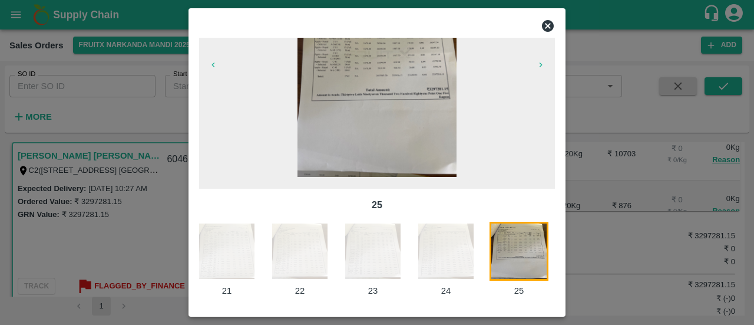
scroll to position [0, 1471]
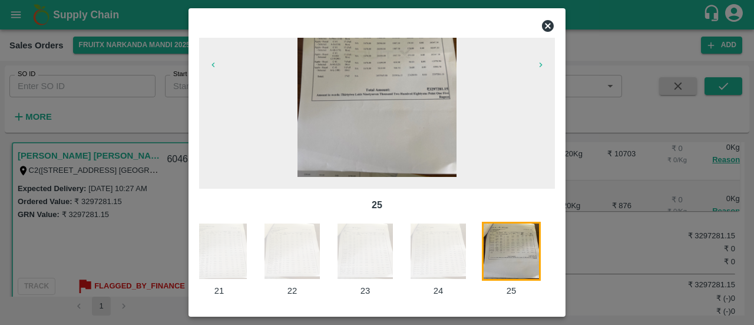
click at [522, 256] on img at bounding box center [511, 251] width 59 height 59
click at [375, 120] on img at bounding box center [377, 71] width 159 height 212
click at [547, 23] on icon at bounding box center [548, 26] width 12 height 12
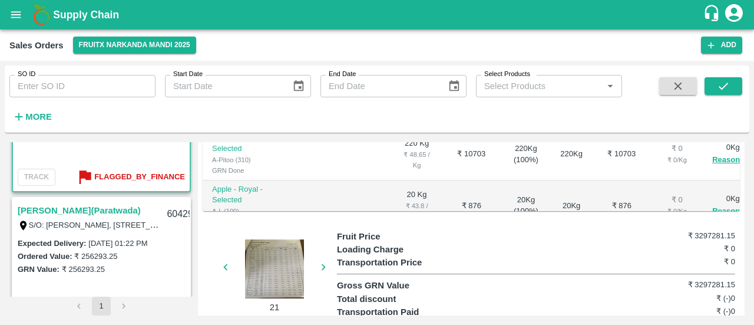
scroll to position [324, 0]
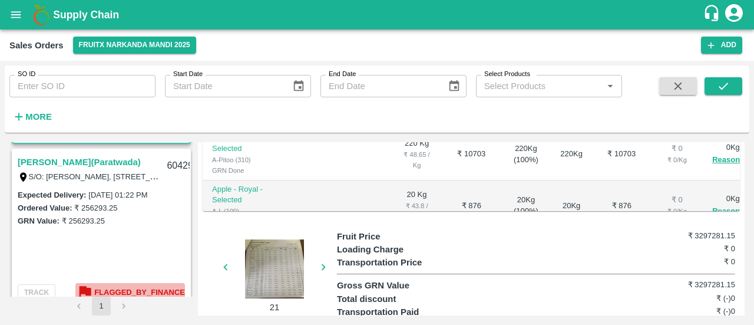
click at [140, 288] on b "Flagged_By_Finance" at bounding box center [139, 293] width 91 height 14
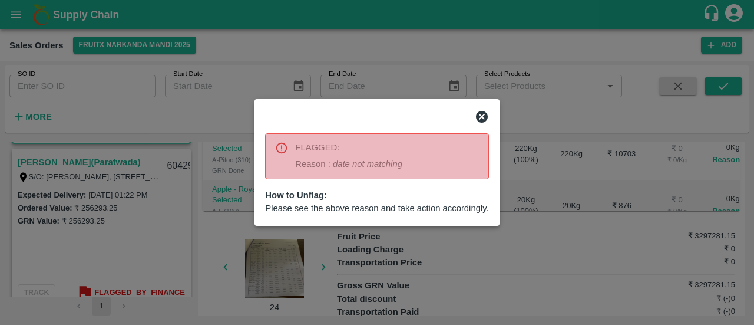
click at [90, 163] on div at bounding box center [377, 162] width 754 height 325
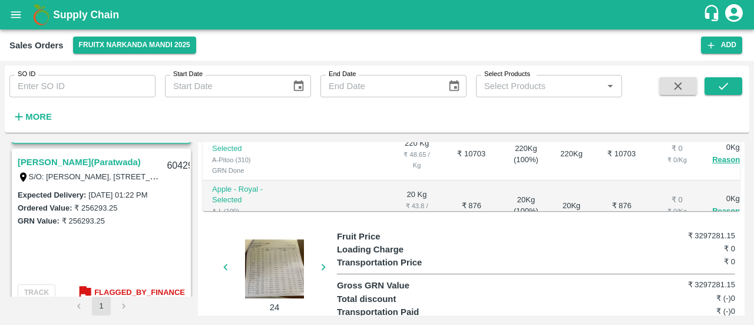
scroll to position [329, 0]
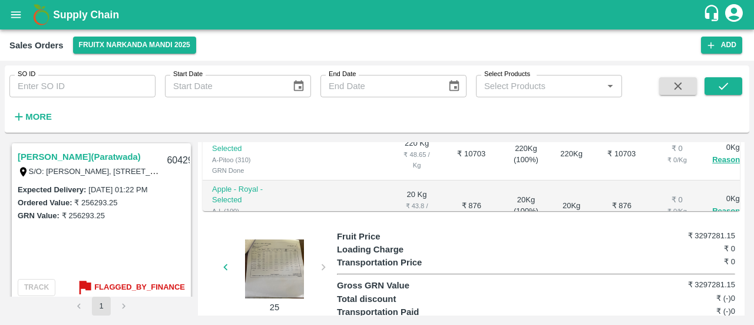
click at [86, 158] on link "[PERSON_NAME](Paratwada)" at bounding box center [79, 156] width 123 height 15
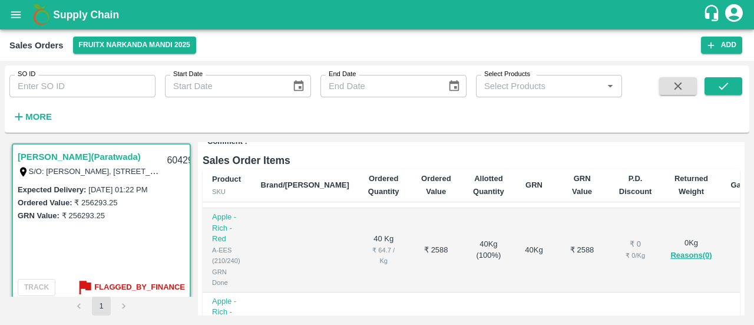
scroll to position [433, 0]
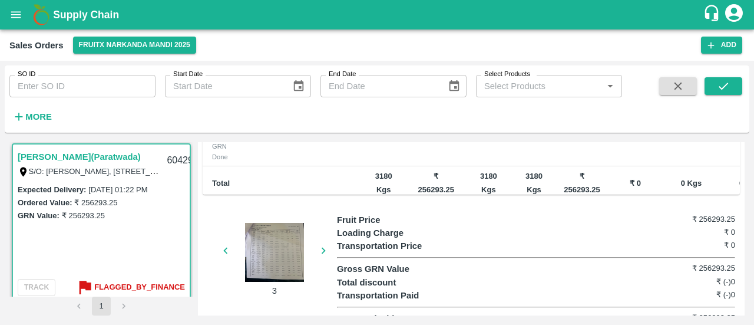
click at [283, 248] on div at bounding box center [274, 252] width 88 height 59
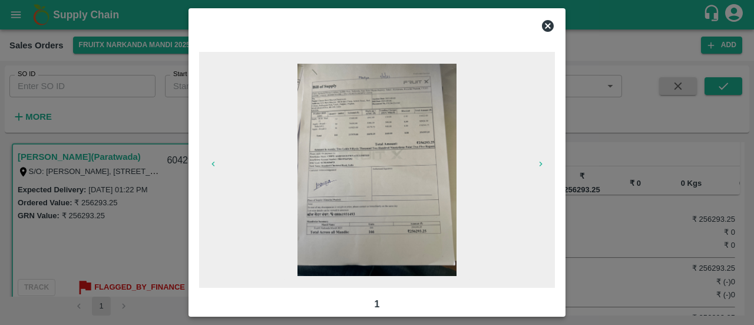
click at [420, 164] on img at bounding box center [377, 170] width 159 height 212
click at [550, 25] on icon at bounding box center [548, 26] width 12 height 12
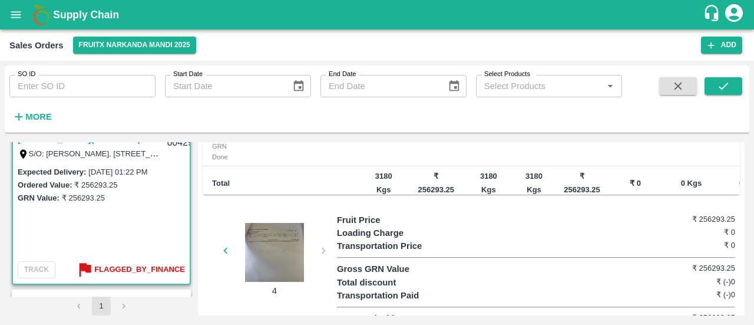
scroll to position [346, 0]
click at [266, 258] on div at bounding box center [274, 252] width 88 height 59
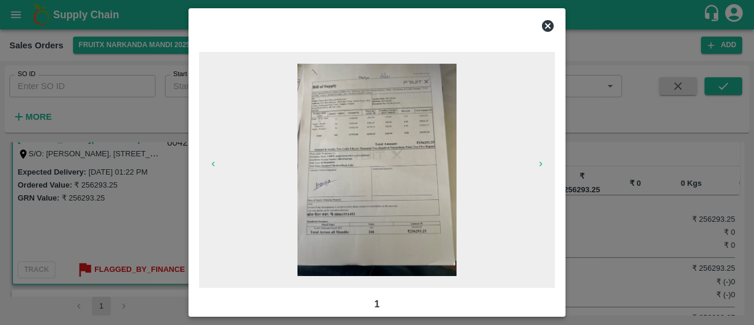
click at [402, 196] on img at bounding box center [377, 170] width 159 height 212
click at [548, 25] on icon at bounding box center [548, 26] width 14 height 14
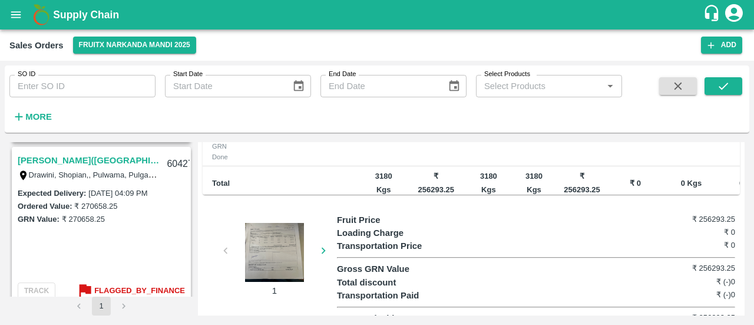
scroll to position [493, 0]
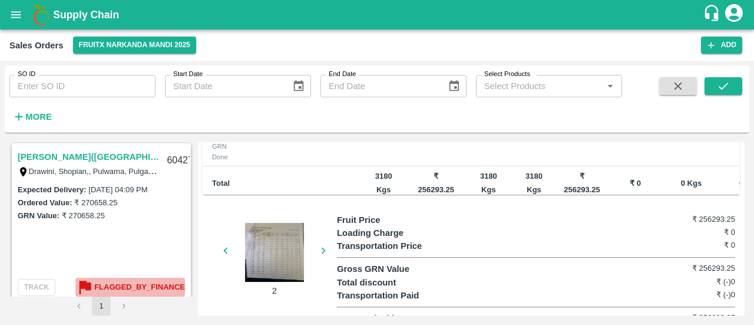
click at [136, 291] on b "Flagged_By_Finance" at bounding box center [139, 287] width 91 height 14
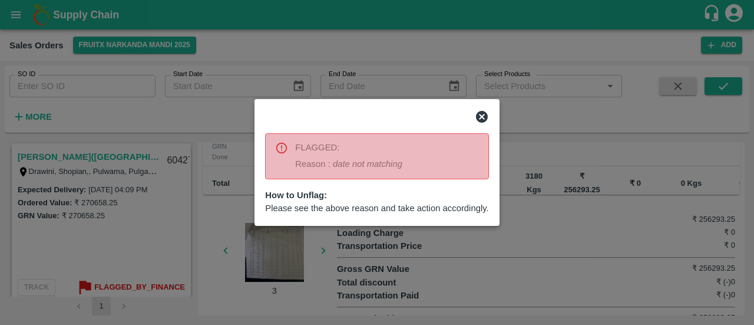
click at [95, 156] on div at bounding box center [377, 162] width 754 height 325
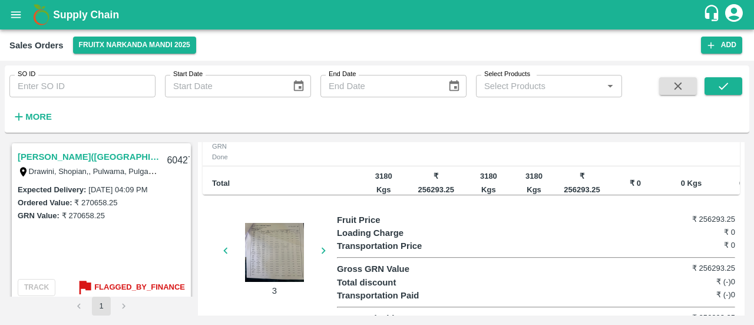
click at [95, 156] on link "[PERSON_NAME]([GEOGRAPHIC_DATA])" at bounding box center [89, 156] width 142 height 15
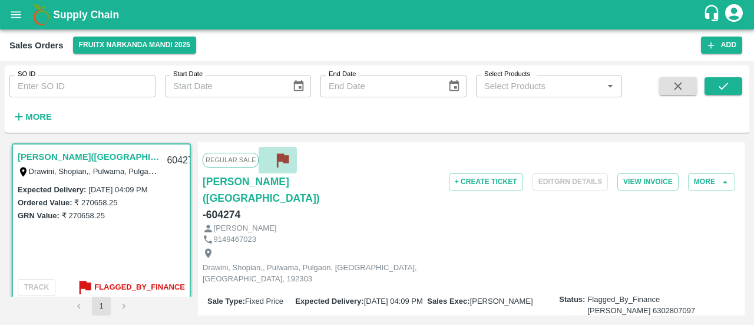
click at [280, 155] on icon "button" at bounding box center [283, 161] width 12 height 14
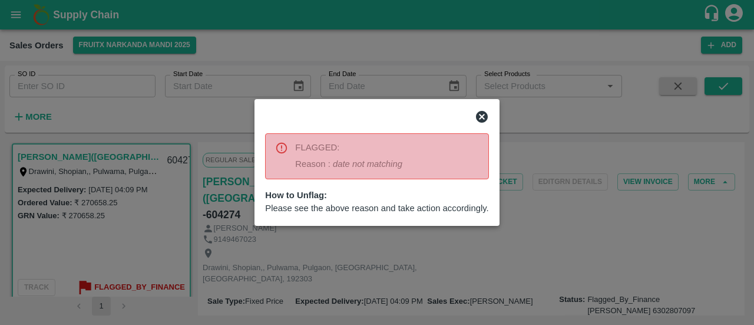
click at [407, 251] on div at bounding box center [377, 162] width 754 height 325
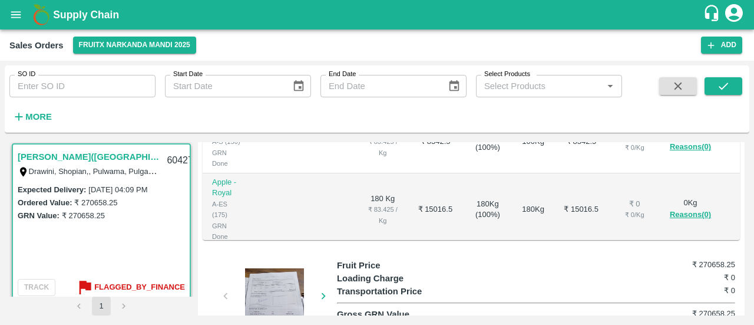
scroll to position [433, 0]
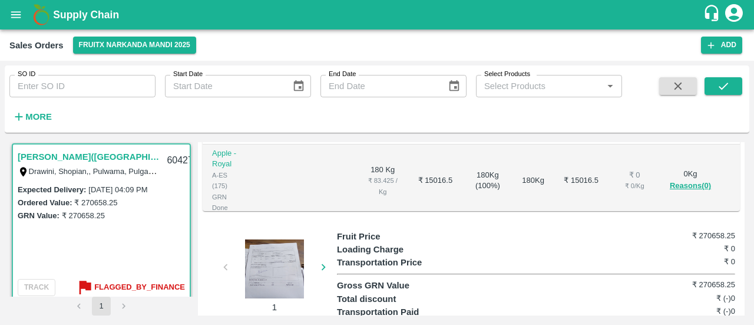
click at [283, 251] on div at bounding box center [274, 268] width 88 height 59
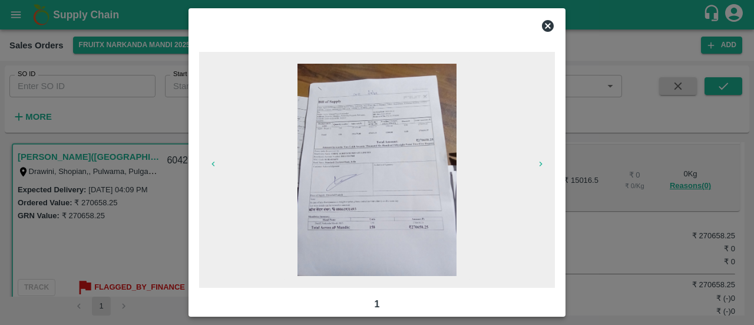
click at [392, 176] on img at bounding box center [377, 170] width 159 height 212
click at [546, 24] on icon at bounding box center [548, 26] width 14 height 14
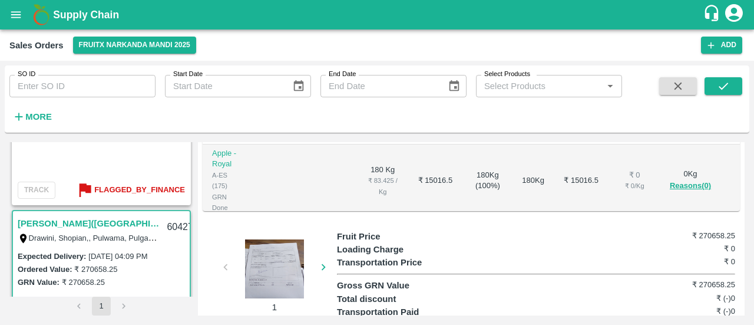
scroll to position [427, 0]
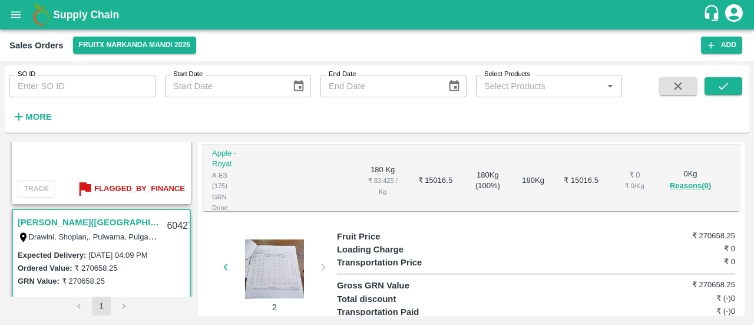
click at [279, 252] on div at bounding box center [274, 268] width 88 height 59
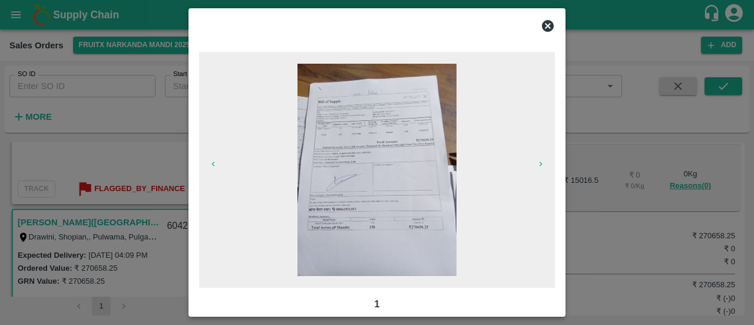
click at [382, 222] on img at bounding box center [377, 170] width 159 height 212
click at [549, 28] on icon at bounding box center [548, 26] width 12 height 12
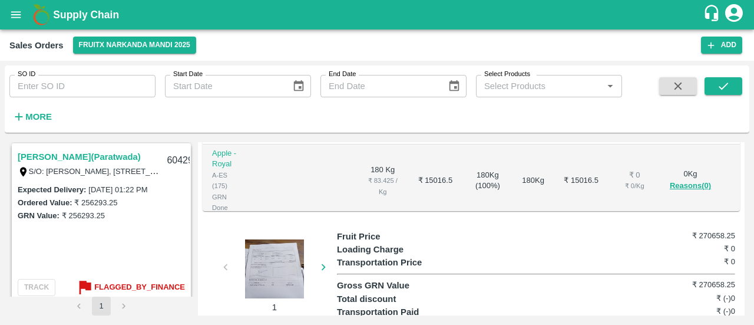
scroll to position [328, 0]
click at [270, 239] on div at bounding box center [274, 268] width 88 height 59
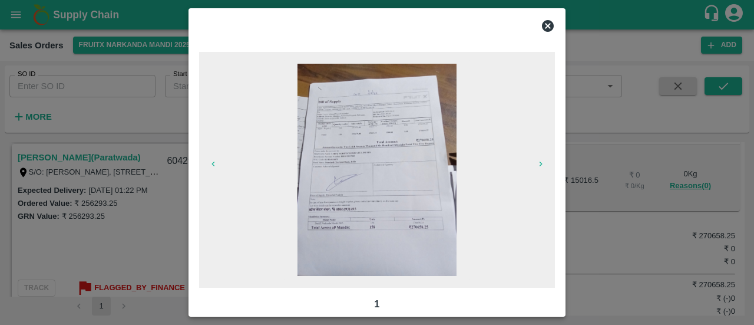
click at [445, 207] on img at bounding box center [377, 170] width 159 height 212
click at [546, 24] on icon at bounding box center [548, 26] width 14 height 14
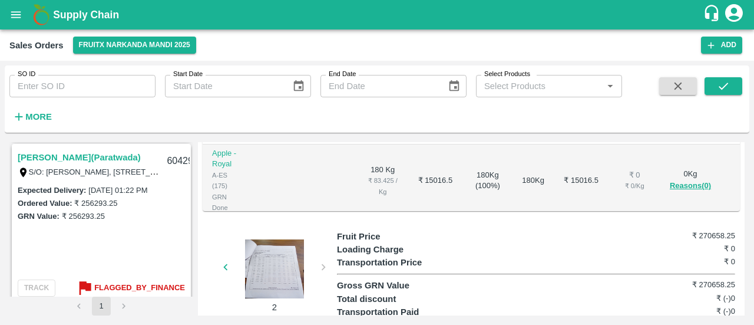
click at [42, 153] on link "[PERSON_NAME](Paratwada)" at bounding box center [79, 157] width 123 height 15
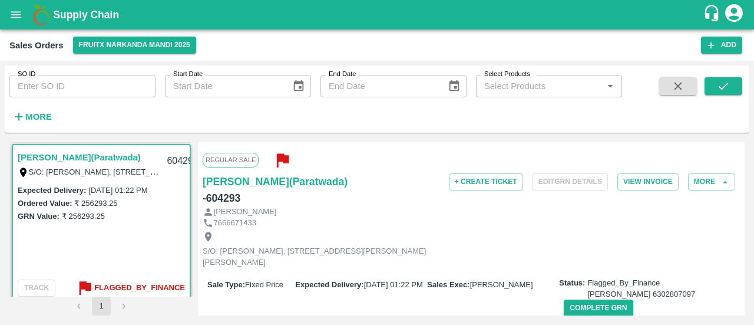
click at [282, 157] on icon "button" at bounding box center [283, 161] width 12 height 14
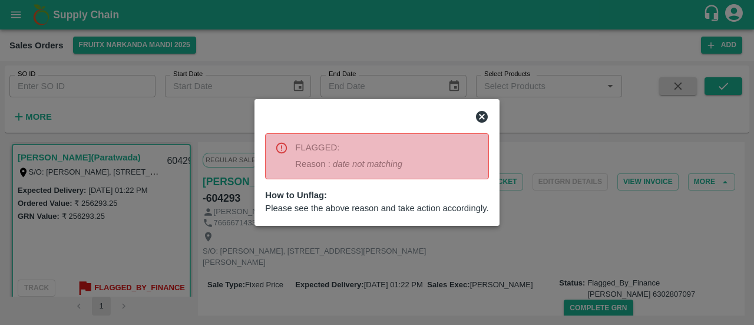
click at [561, 233] on div at bounding box center [377, 162] width 754 height 325
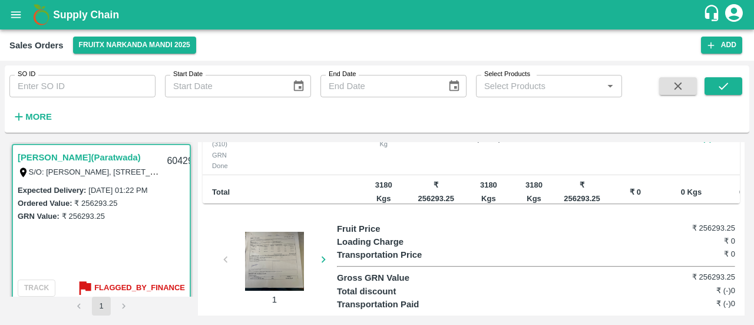
scroll to position [433, 0]
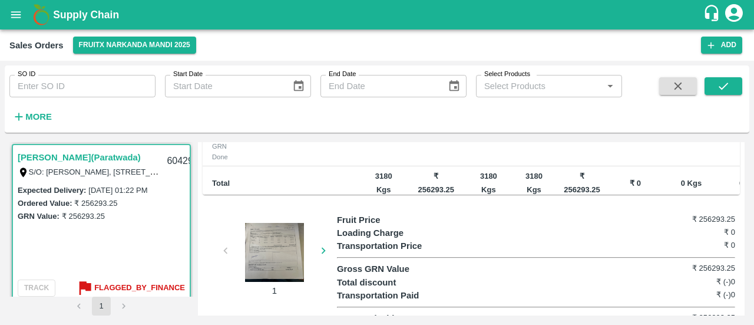
click at [269, 244] on div at bounding box center [274, 252] width 88 height 59
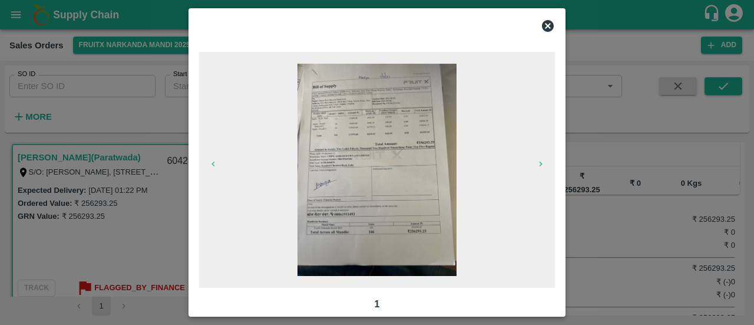
click at [411, 161] on img at bounding box center [377, 170] width 159 height 212
click at [546, 23] on icon at bounding box center [548, 26] width 14 height 14
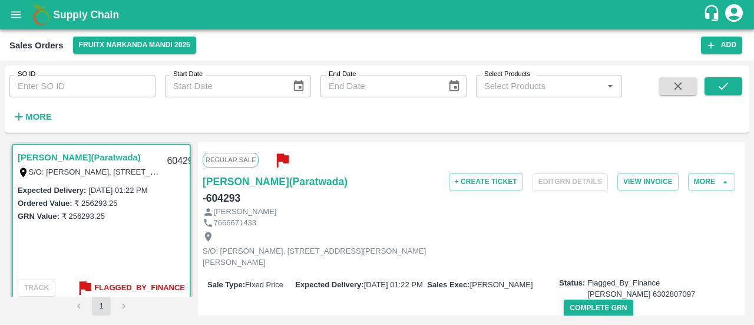
scroll to position [0, 0]
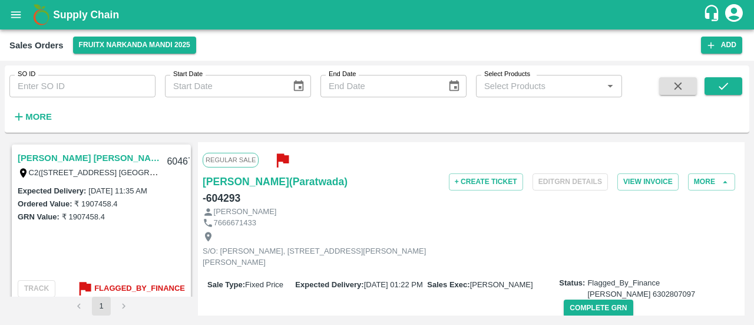
click at [45, 156] on link "[PERSON_NAME] [PERSON_NAME]([GEOGRAPHIC_DATA])" at bounding box center [89, 157] width 142 height 15
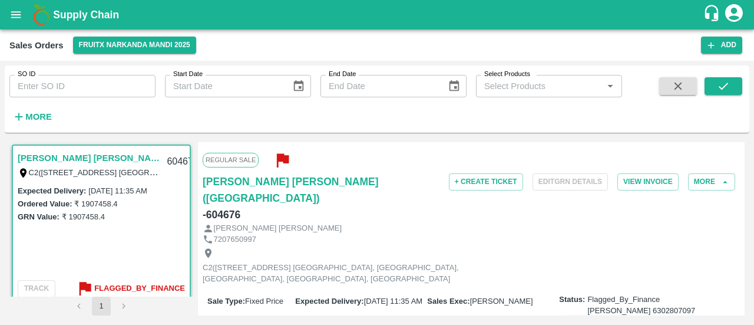
click at [50, 159] on link "[PERSON_NAME] [PERSON_NAME]([GEOGRAPHIC_DATA])" at bounding box center [89, 157] width 142 height 15
click at [43, 155] on link "[PERSON_NAME] [PERSON_NAME]([GEOGRAPHIC_DATA])" at bounding box center [89, 157] width 142 height 15
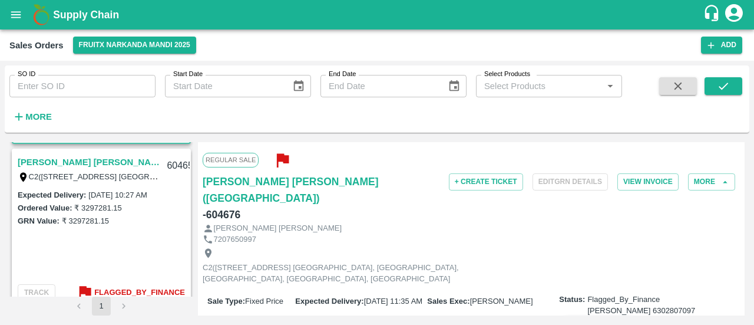
scroll to position [159, 0]
click at [87, 163] on link "[PERSON_NAME] [PERSON_NAME]([GEOGRAPHIC_DATA])" at bounding box center [89, 162] width 142 height 15
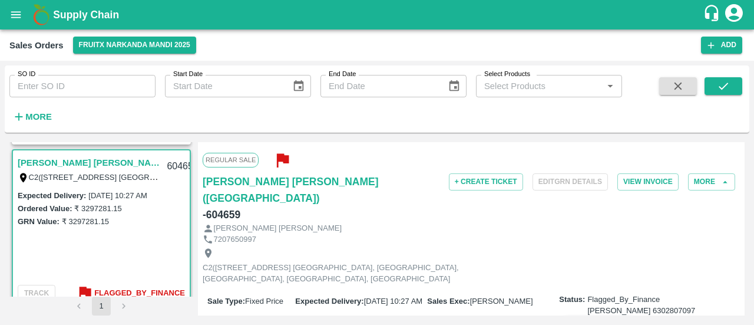
click at [277, 166] on icon "button" at bounding box center [283, 161] width 12 height 14
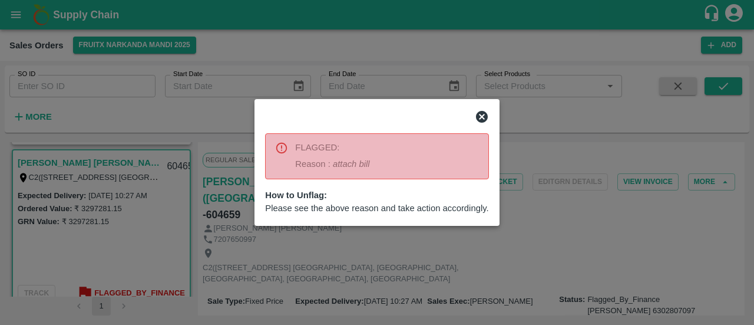
click at [283, 160] on div at bounding box center [281, 156] width 13 height 38
click at [483, 119] on icon at bounding box center [482, 117] width 14 height 14
